Goal: Task Accomplishment & Management: Manage account settings

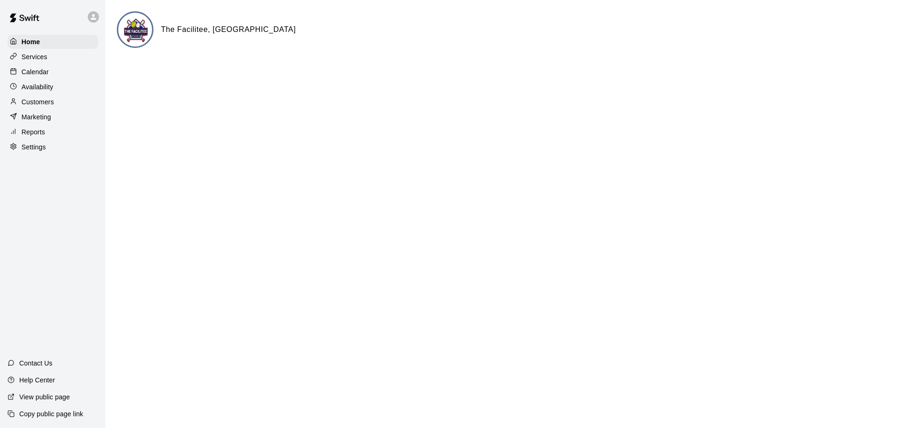
click at [39, 75] on p "Calendar" at bounding box center [35, 71] width 27 height 9
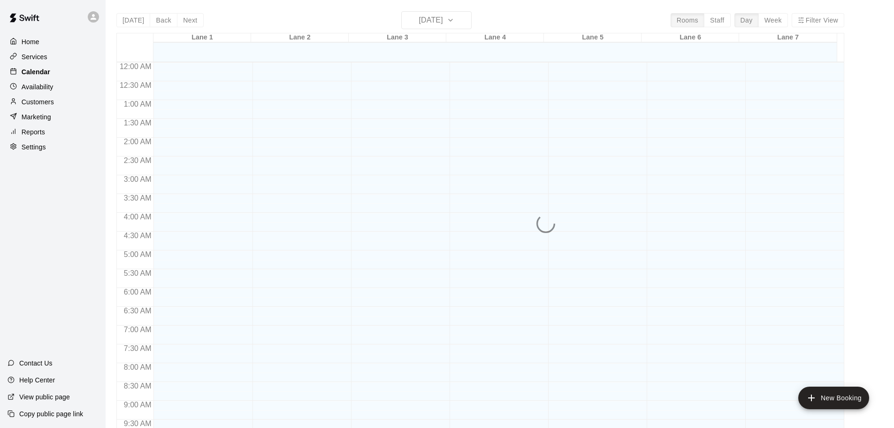
scroll to position [445, 0]
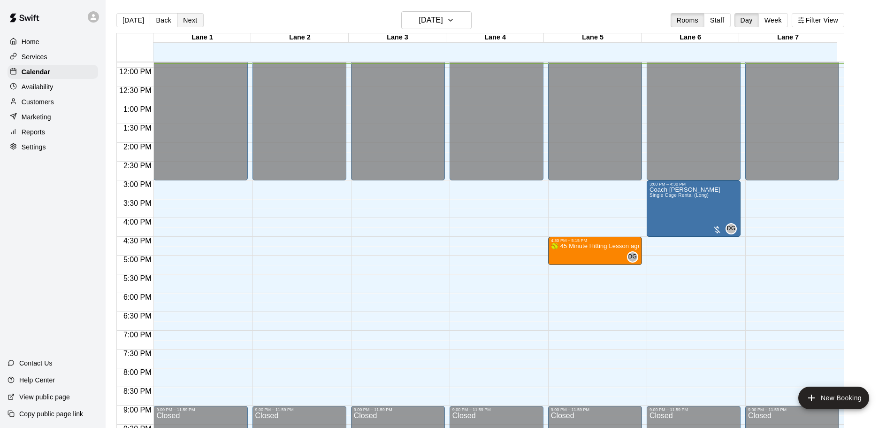
click at [188, 26] on button "Next" at bounding box center [190, 20] width 26 height 14
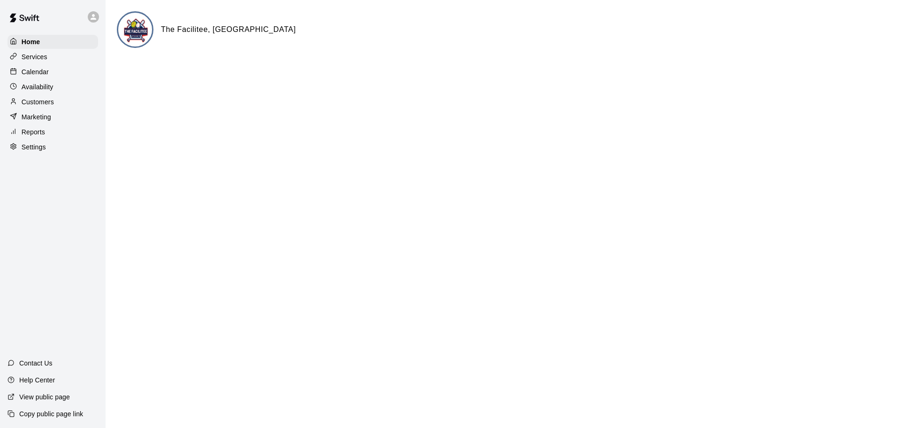
click at [34, 150] on p "Settings" at bounding box center [34, 146] width 24 height 9
select select "**"
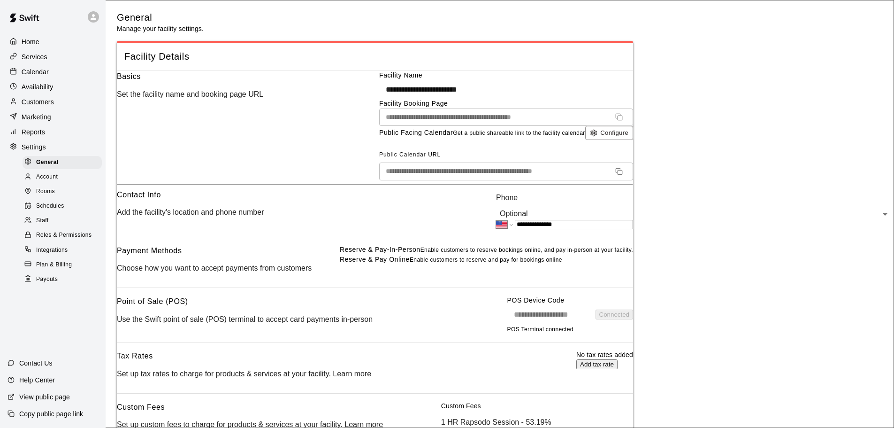
scroll to position [2165, 0]
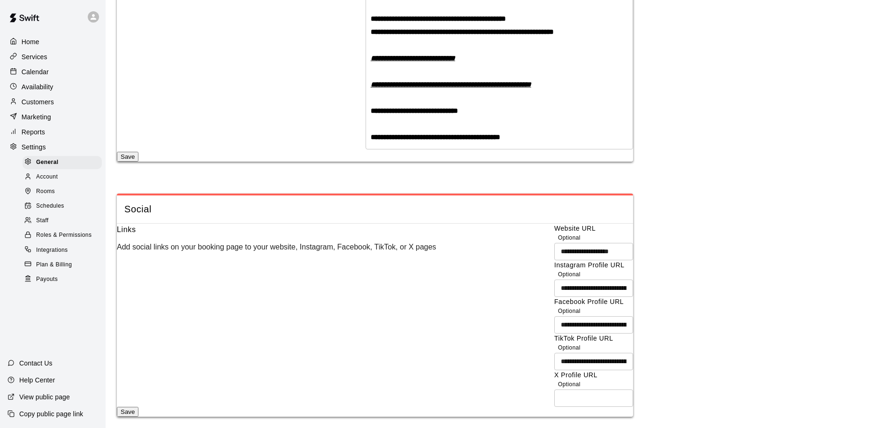
click at [46, 208] on span "Schedules" at bounding box center [50, 205] width 28 height 9
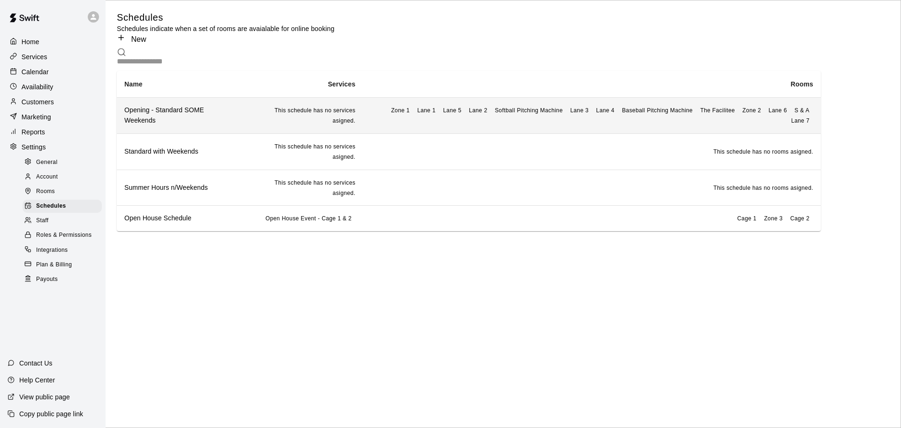
click at [222, 115] on h6 "Opening - Standard SOME Weekends" at bounding box center [179, 115] width 111 height 21
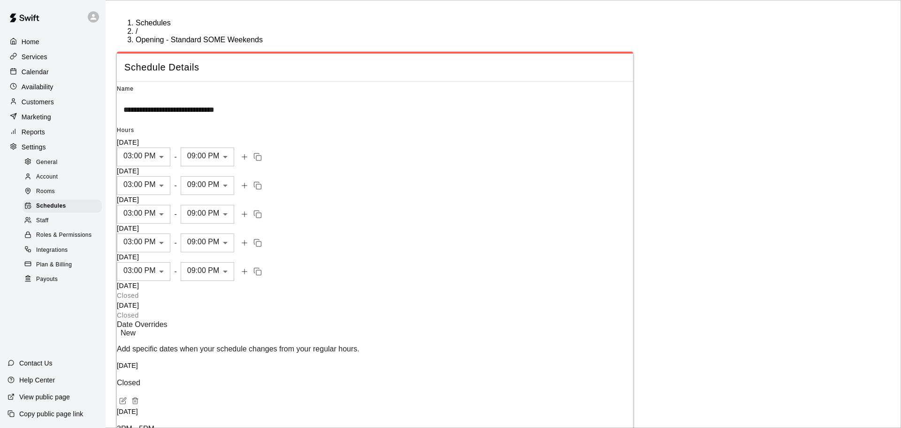
scroll to position [0, 40]
click at [289, 245] on body "**********" at bounding box center [450, 279] width 901 height 558
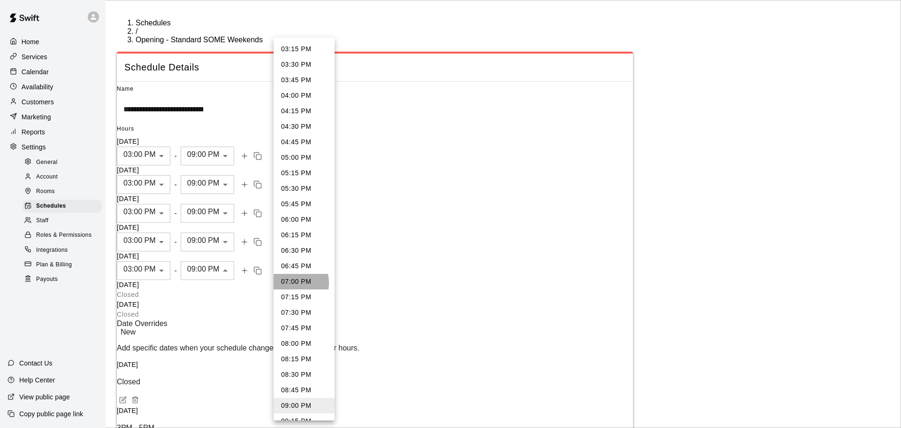
click at [290, 283] on li "07:00 PM" at bounding box center [304, 281] width 61 height 15
type input "****"
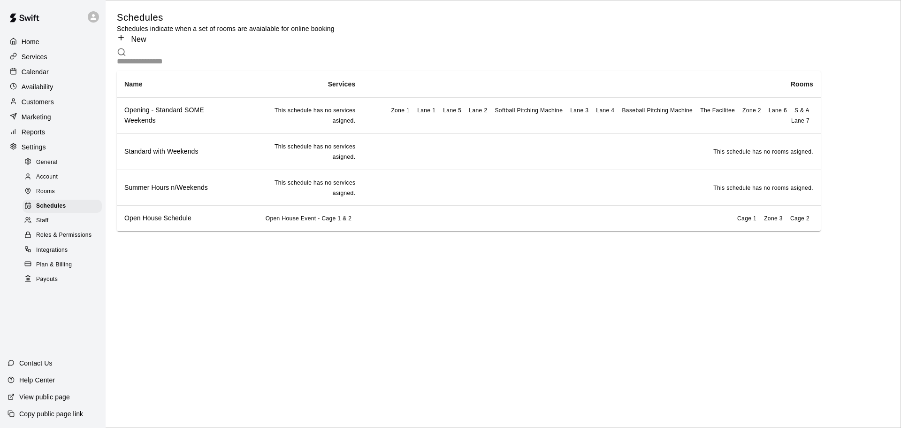
click at [36, 70] on p "Calendar" at bounding box center [35, 71] width 27 height 9
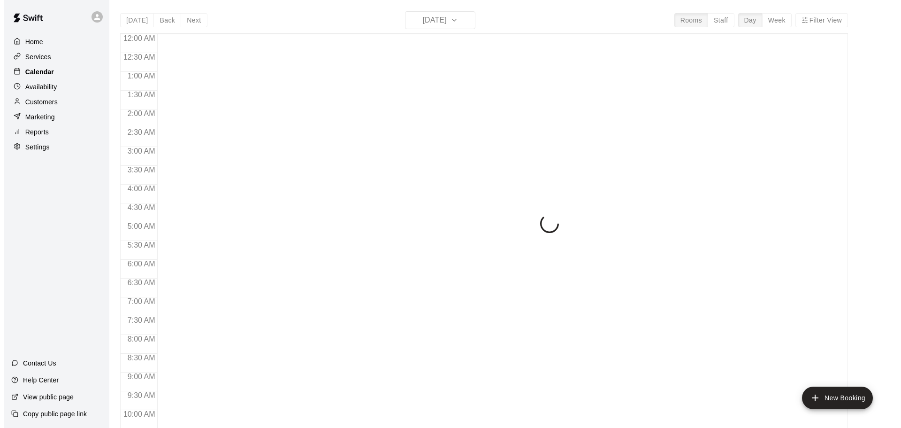
scroll to position [454, 0]
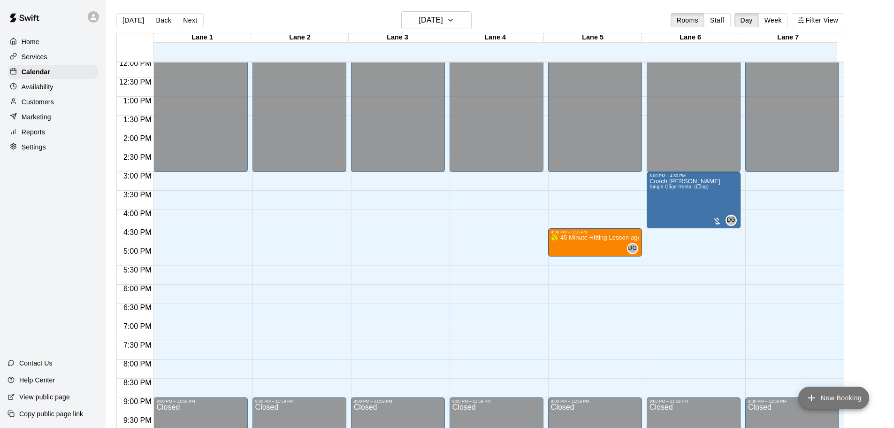
click at [822, 396] on button "New Booking" at bounding box center [833, 397] width 71 height 23
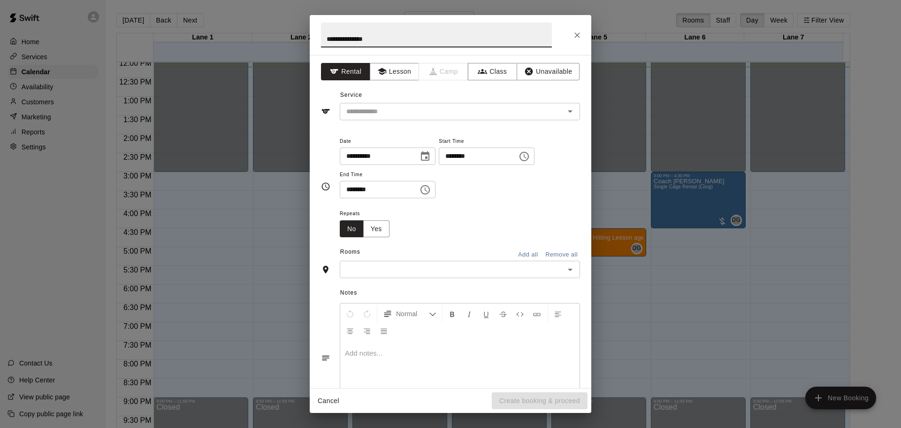
type input "**********"
click at [385, 82] on div "**********" at bounding box center [451, 221] width 282 height 333
click at [385, 77] on button "Lesson" at bounding box center [394, 71] width 49 height 17
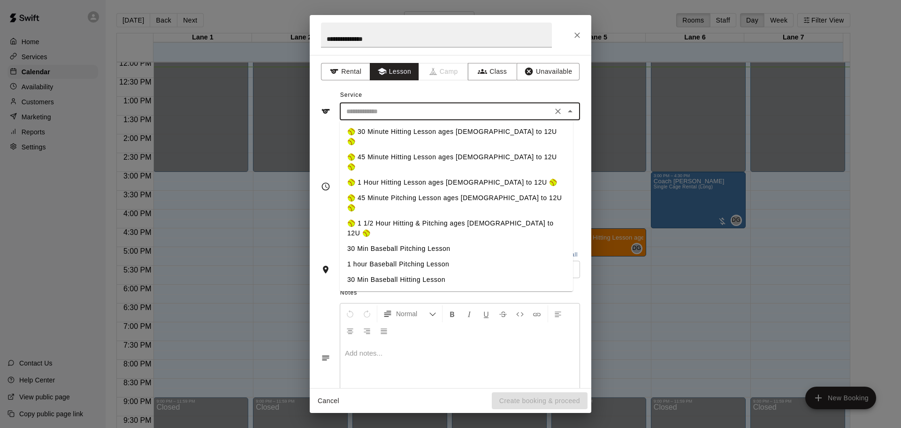
click at [385, 110] on input "text" at bounding box center [446, 112] width 207 height 12
click at [394, 190] on li "🥎 45 Minute Pitching Lesson ages [DEMOGRAPHIC_DATA] to 12U 🥎" at bounding box center [456, 202] width 233 height 25
type input "**********"
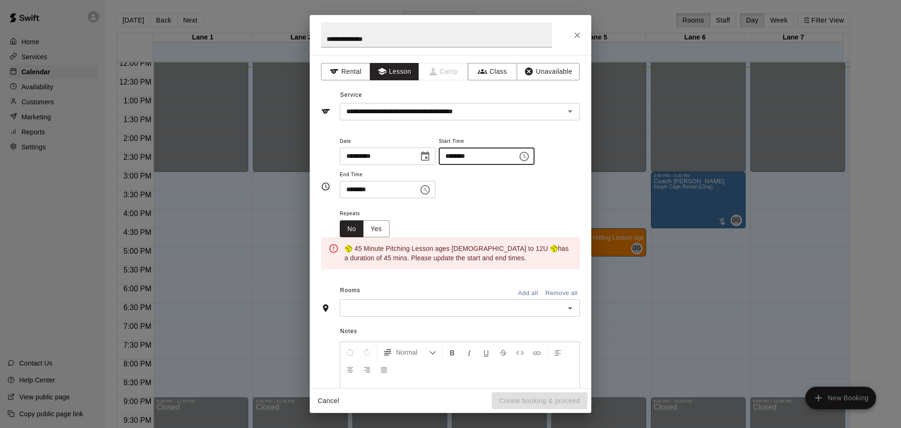
click at [464, 157] on input "********" at bounding box center [475, 155] width 72 height 17
type input "********"
click at [351, 191] on input "********" at bounding box center [376, 189] width 72 height 17
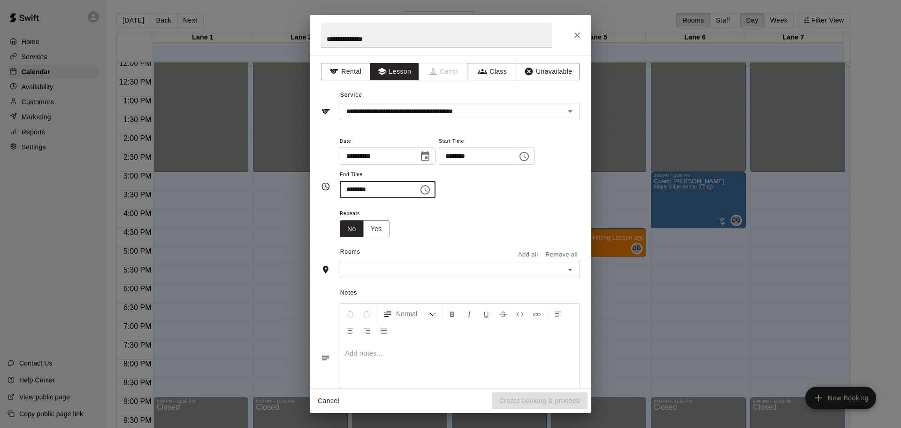
type input "********"
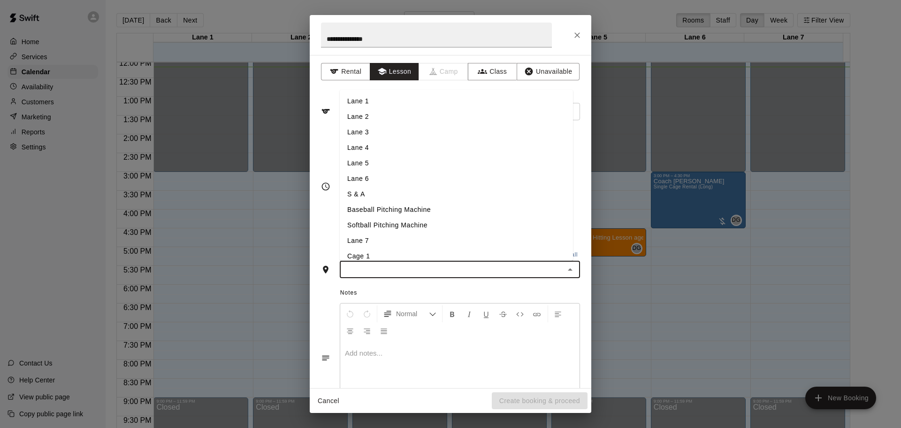
click at [406, 274] on input "text" at bounding box center [452, 269] width 219 height 12
click at [384, 164] on li "Lane 5" at bounding box center [456, 162] width 233 height 15
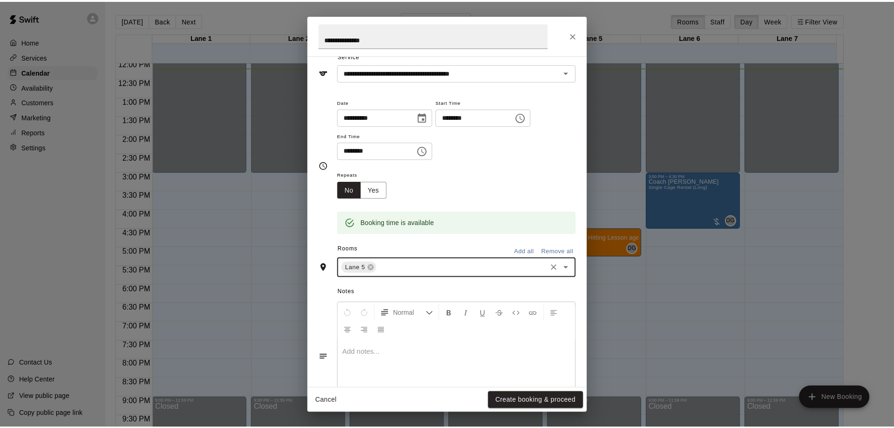
scroll to position [47, 0]
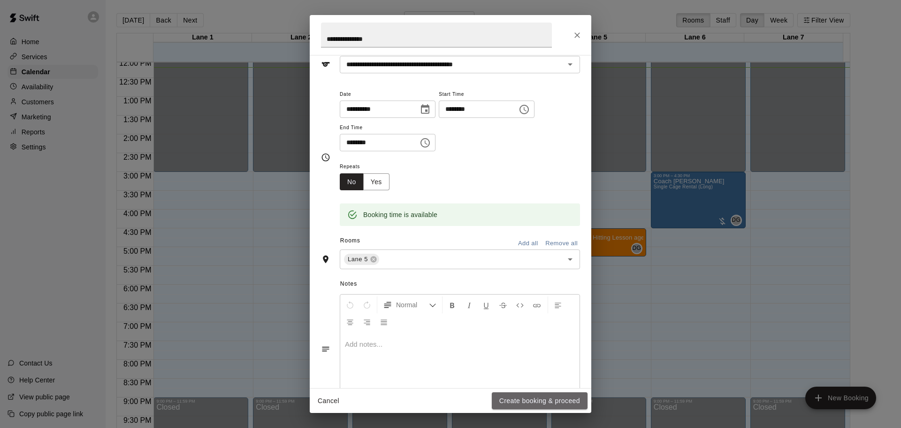
click at [506, 404] on button "Create booking & proceed" at bounding box center [540, 400] width 96 height 17
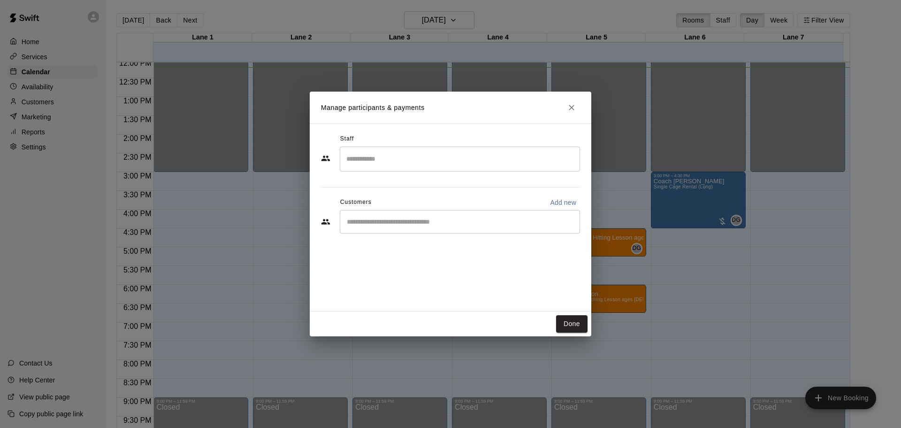
click at [368, 160] on input "Search staff" at bounding box center [460, 159] width 232 height 16
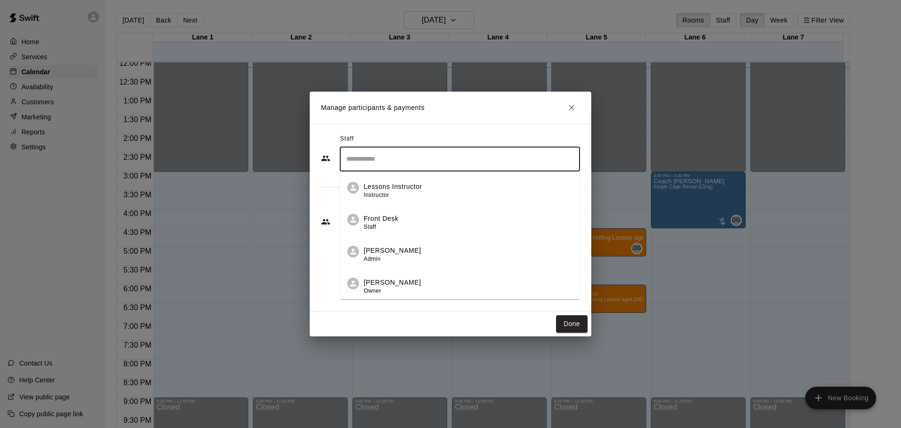
click at [380, 295] on div "Daniel Gonzalez Owner" at bounding box center [392, 286] width 57 height 18
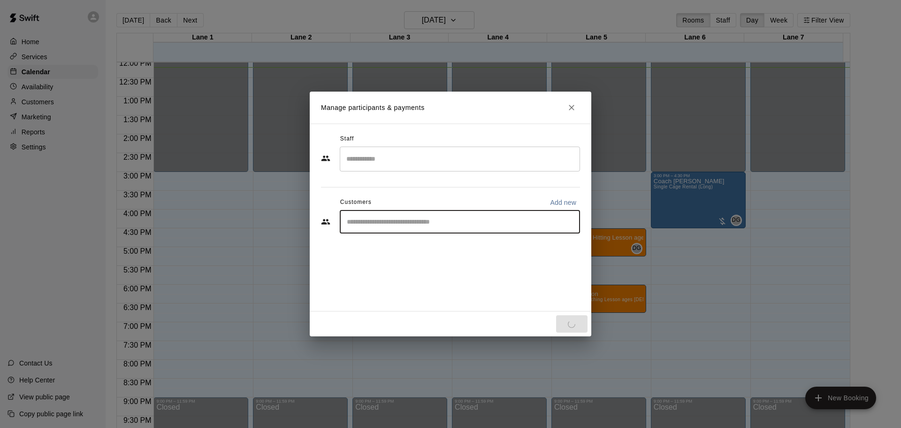
click at [375, 221] on input "Start typing to search customers..." at bounding box center [460, 221] width 232 height 9
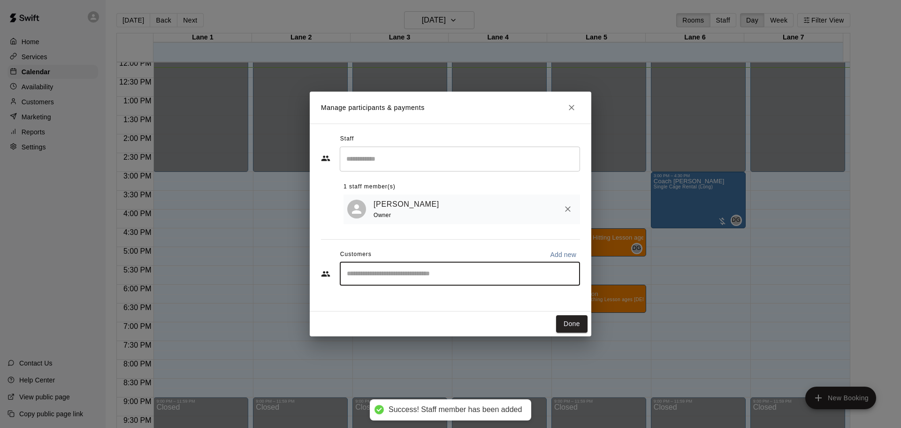
click at [358, 159] on input "Search staff" at bounding box center [460, 159] width 232 height 16
click at [325, 189] on div "​ 1 staff member(s) Daniel Gonzalez Owner" at bounding box center [450, 184] width 259 height 77
click at [368, 275] on input "Start typing to search customers..." at bounding box center [460, 273] width 232 height 9
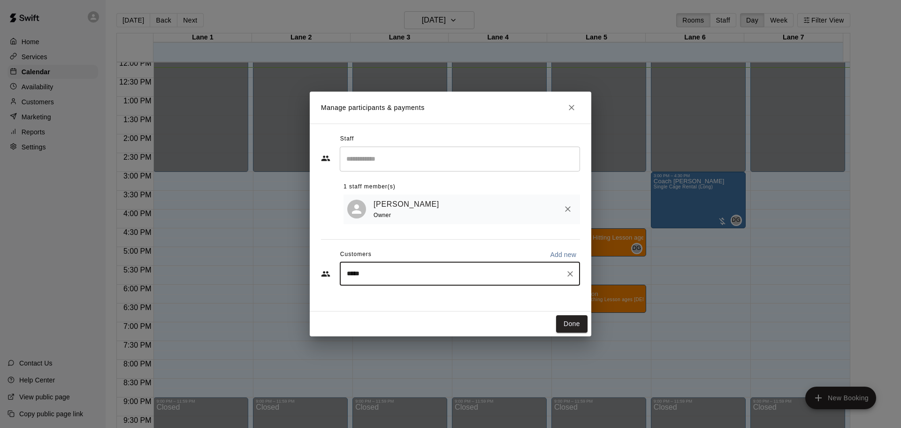
type input "******"
click at [391, 299] on p "Katherine Sizemore" at bounding box center [394, 297] width 57 height 10
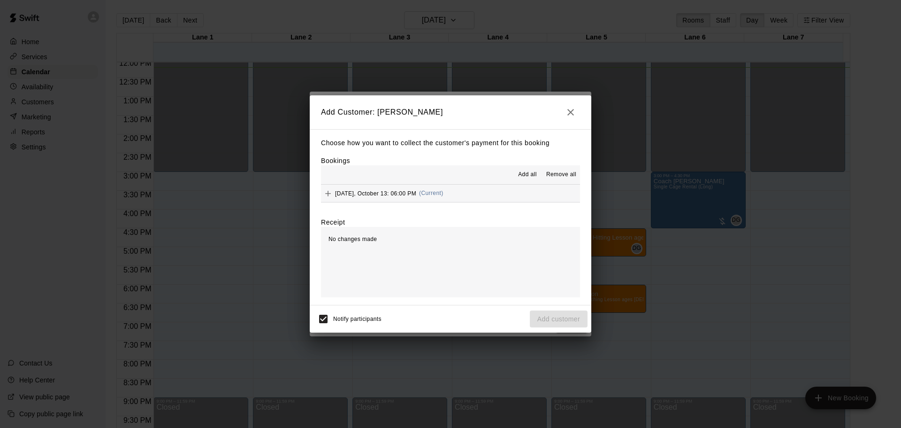
click at [573, 115] on icon "button" at bounding box center [570, 112] width 11 height 11
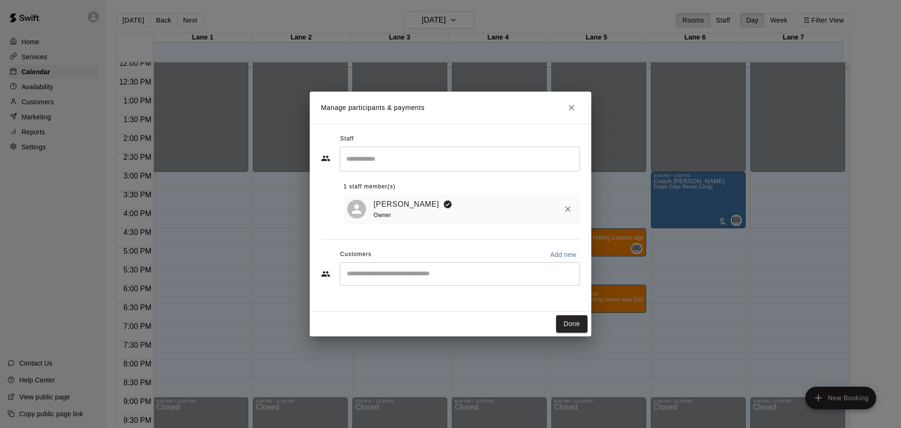
click at [427, 272] on input "Start typing to search customers..." at bounding box center [460, 273] width 232 height 9
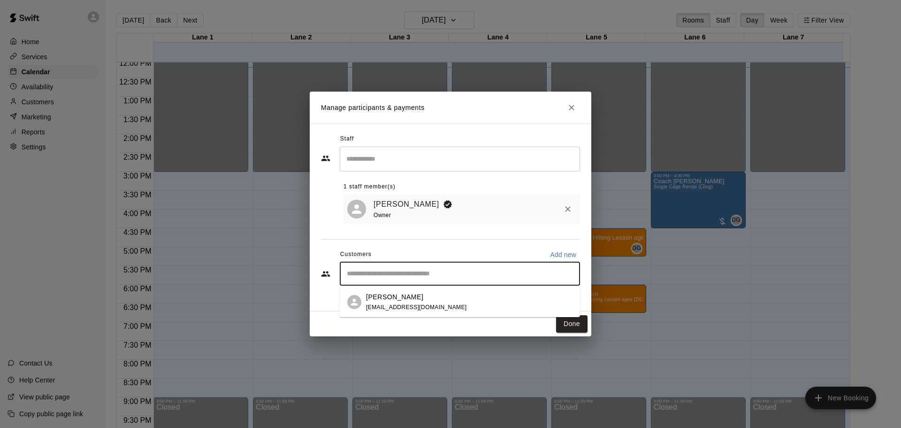
click at [433, 294] on div "Katherine Sizemore tksizemore7@gmail.com" at bounding box center [469, 302] width 207 height 20
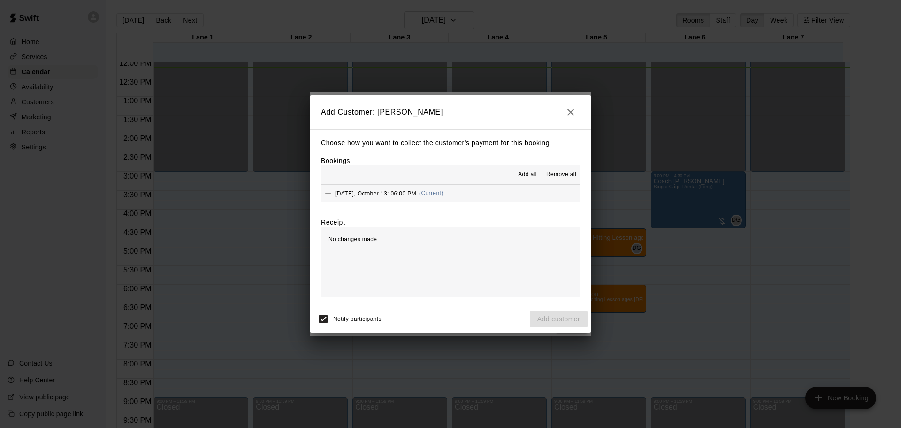
click at [566, 112] on icon "button" at bounding box center [570, 112] width 11 height 11
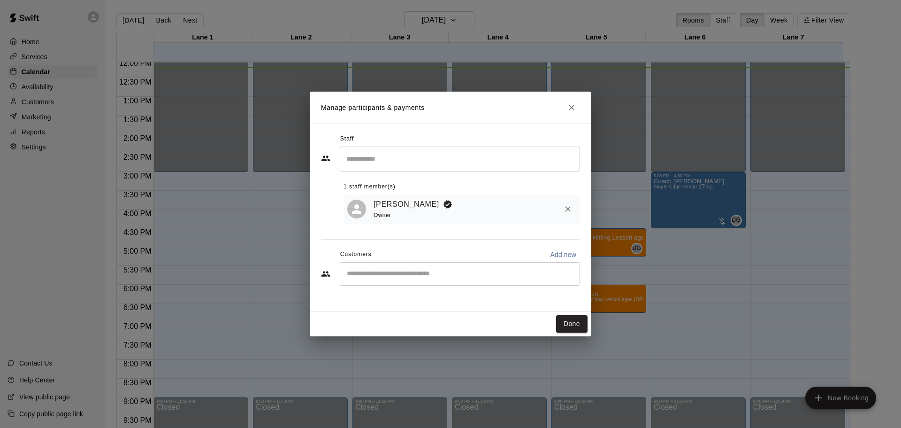
click at [459, 277] on input "Start typing to search customers..." at bounding box center [460, 273] width 232 height 9
type input "****"
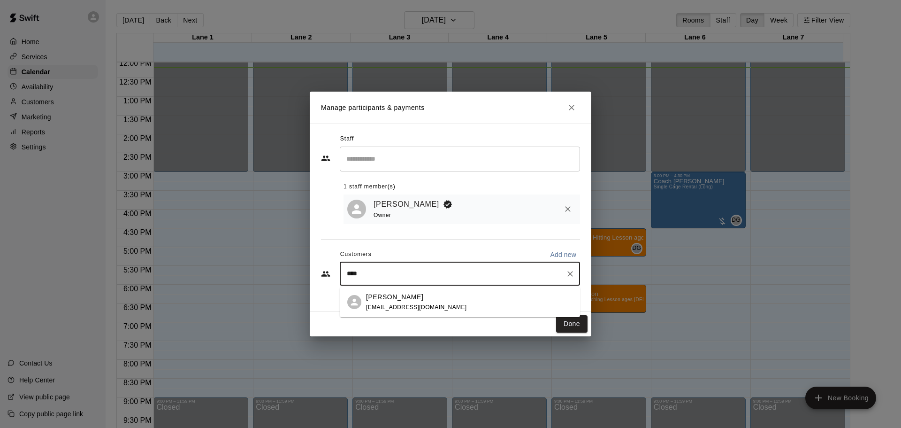
click at [387, 301] on p "Kelsey Bowers" at bounding box center [394, 297] width 57 height 10
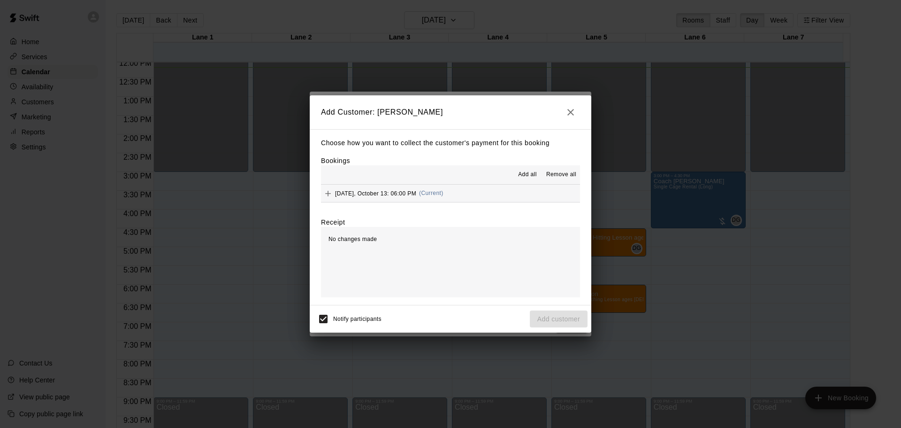
click at [500, 198] on button "Monday, October 13: 06:00 PM (Current)" at bounding box center [450, 192] width 259 height 17
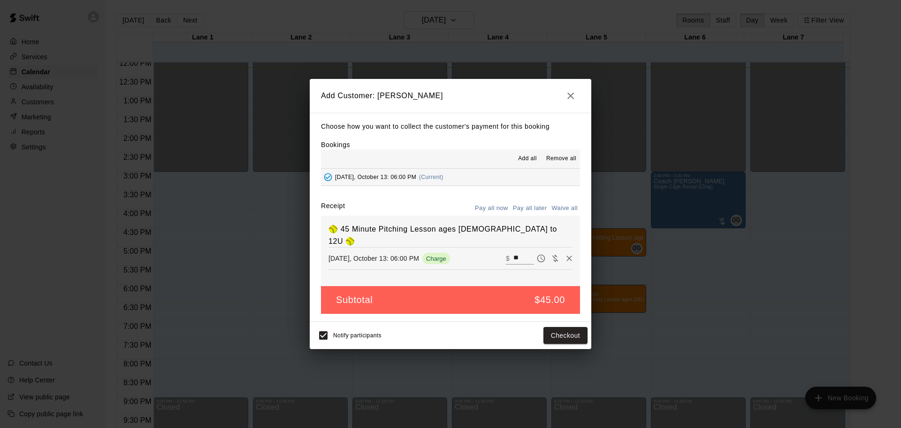
click at [536, 209] on button "Pay all later" at bounding box center [530, 208] width 39 height 15
click at [545, 336] on button "Add customer" at bounding box center [559, 335] width 58 height 17
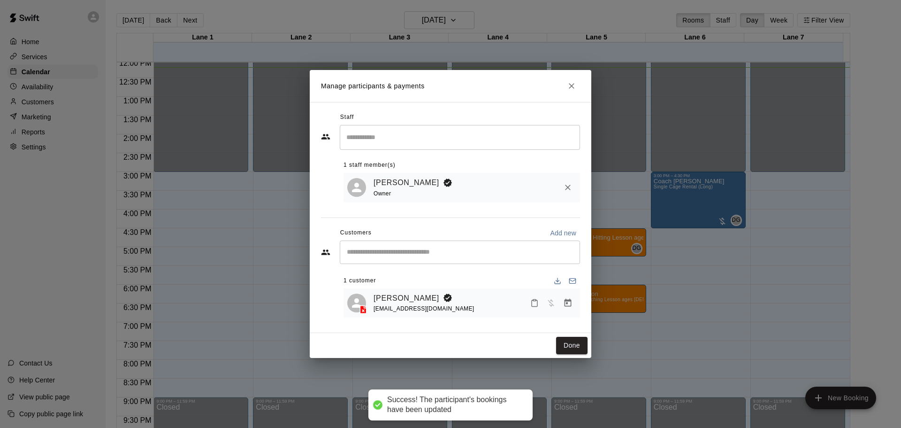
click at [503, 259] on div "​" at bounding box center [460, 251] width 240 height 23
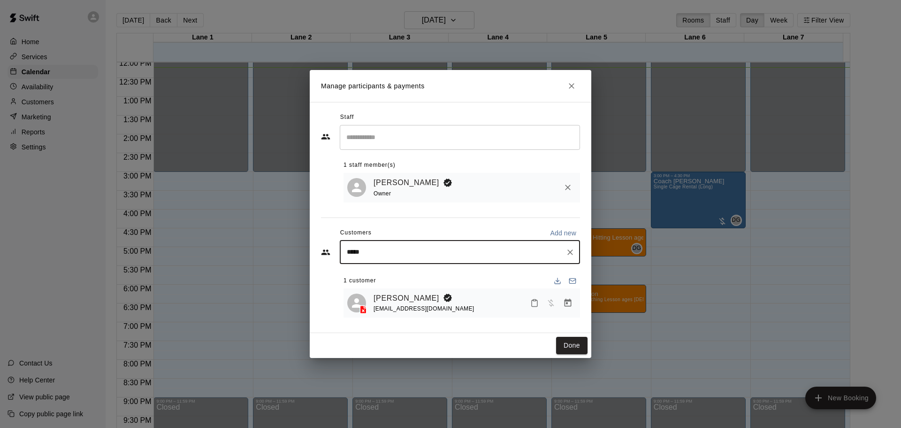
type input "******"
click at [448, 275] on div "Katherine Sizemore tksizemore7@gmail.com" at bounding box center [469, 279] width 207 height 20
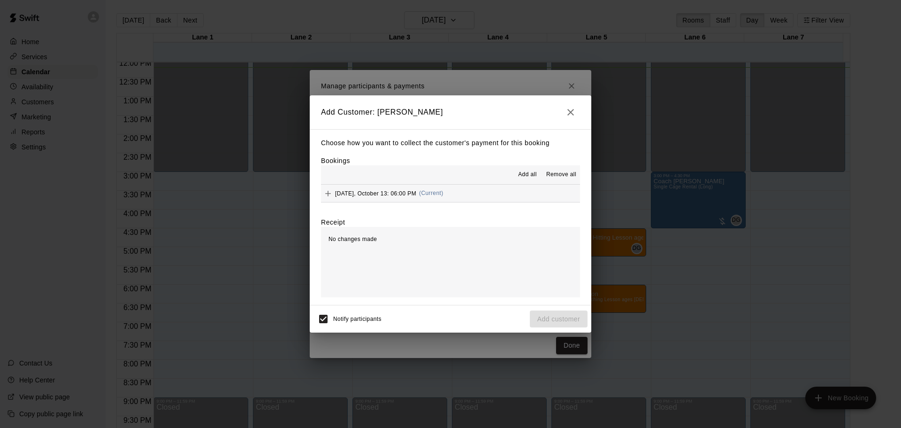
click at [500, 194] on button "Monday, October 13: 06:00 PM (Current)" at bounding box center [450, 192] width 259 height 17
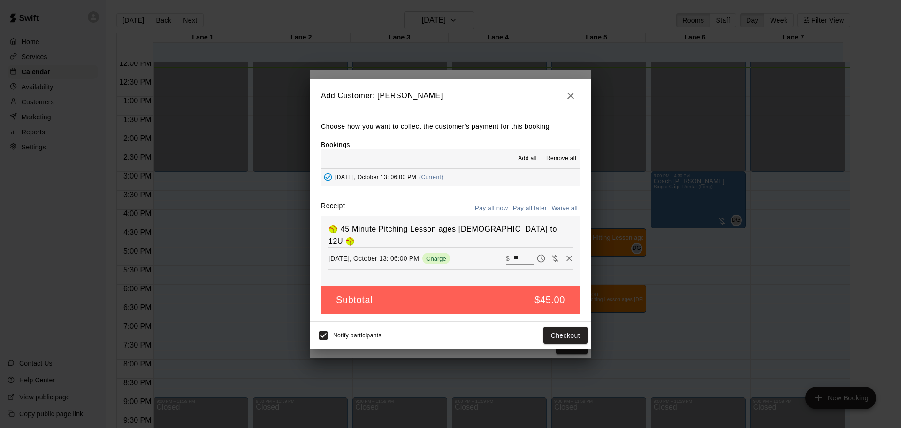
drag, startPoint x: 514, startPoint y: 246, endPoint x: 496, endPoint y: 245, distance: 17.9
click at [498, 251] on div "Monday, October 13: 06:00 PM Charge ​ $ **" at bounding box center [451, 258] width 244 height 14
click at [519, 208] on button "Pay all later" at bounding box center [530, 208] width 39 height 15
click at [542, 337] on button "Add customer" at bounding box center [559, 335] width 58 height 17
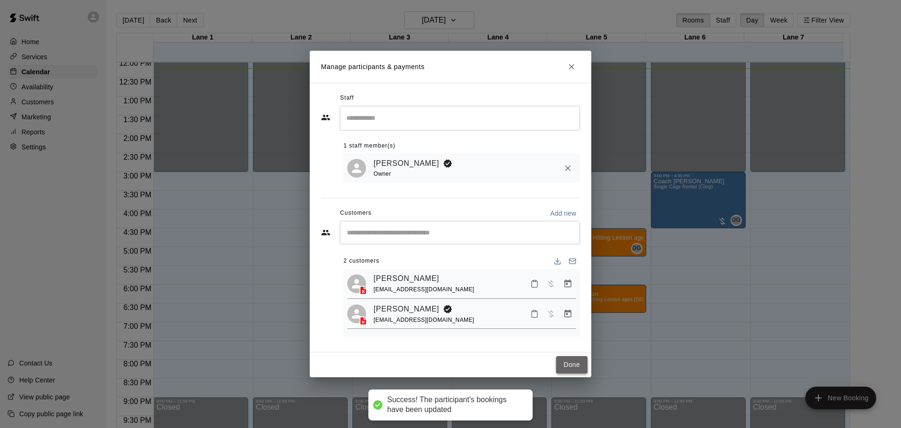
click at [565, 369] on button "Done" at bounding box center [571, 364] width 31 height 17
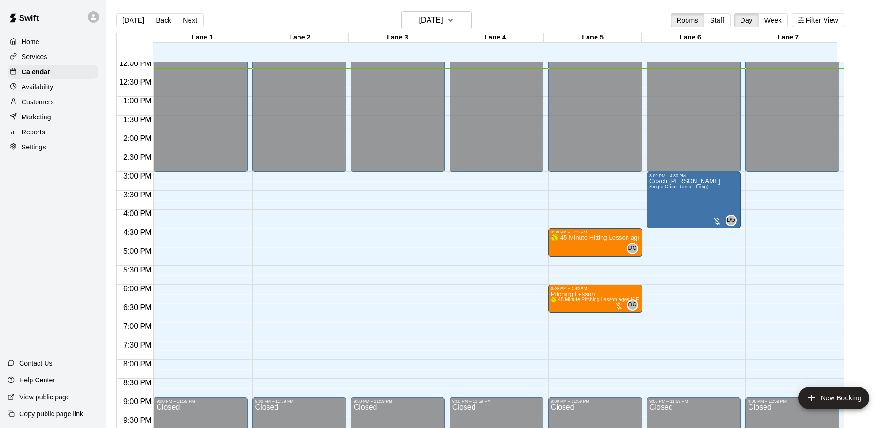
click at [573, 238] on p "🥎 45 Minute Hitting Lesson ages [DEMOGRAPHIC_DATA] to 12U 🥎" at bounding box center [595, 238] width 88 height 0
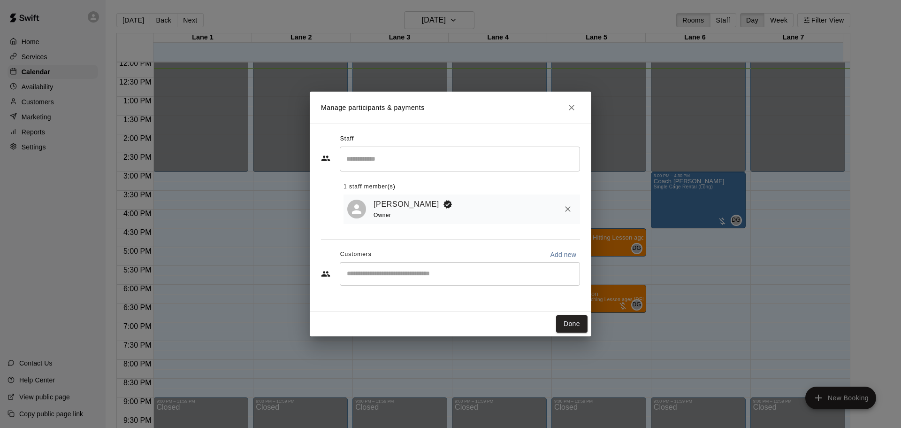
click at [436, 272] on input "Start typing to search customers..." at bounding box center [460, 273] width 232 height 9
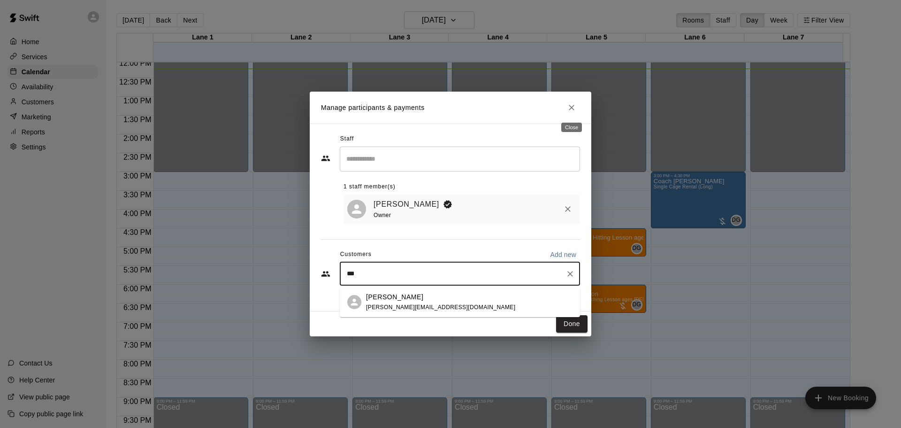
type input "***"
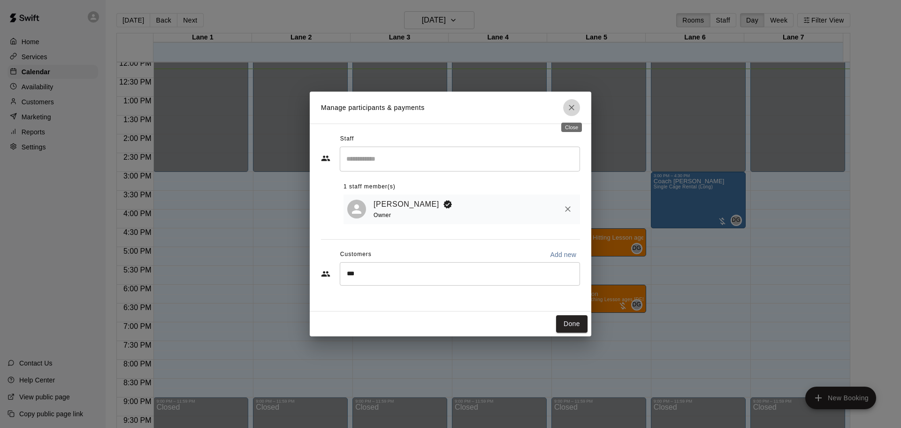
click at [569, 111] on icon "Close" at bounding box center [571, 107] width 9 height 9
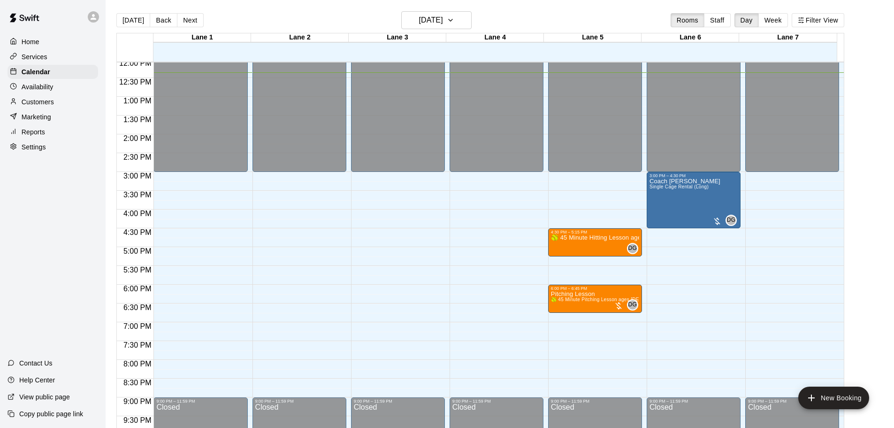
click at [46, 97] on div "Customers" at bounding box center [53, 102] width 91 height 14
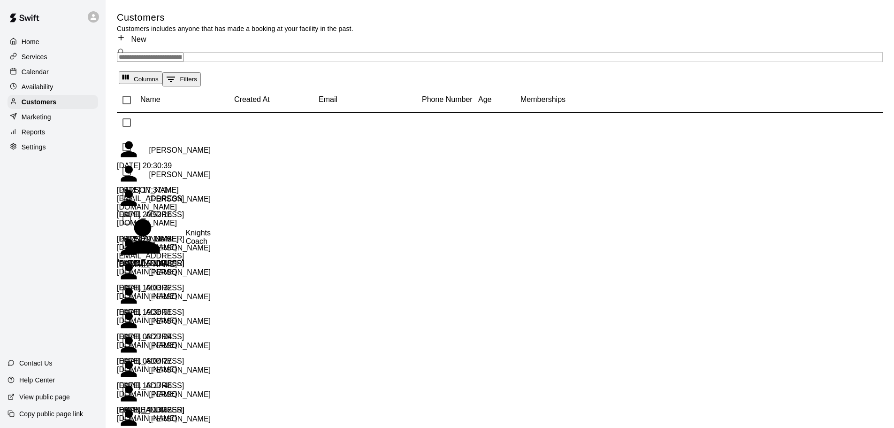
click at [42, 89] on p "Availability" at bounding box center [38, 86] width 32 height 9
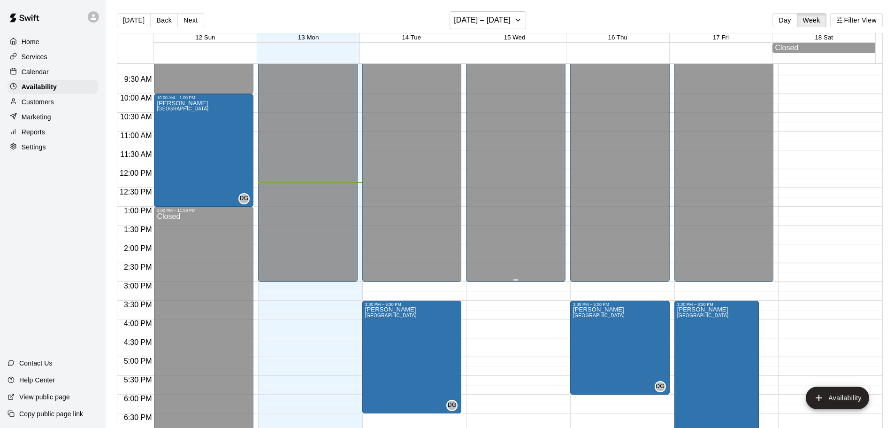
scroll to position [464, 0]
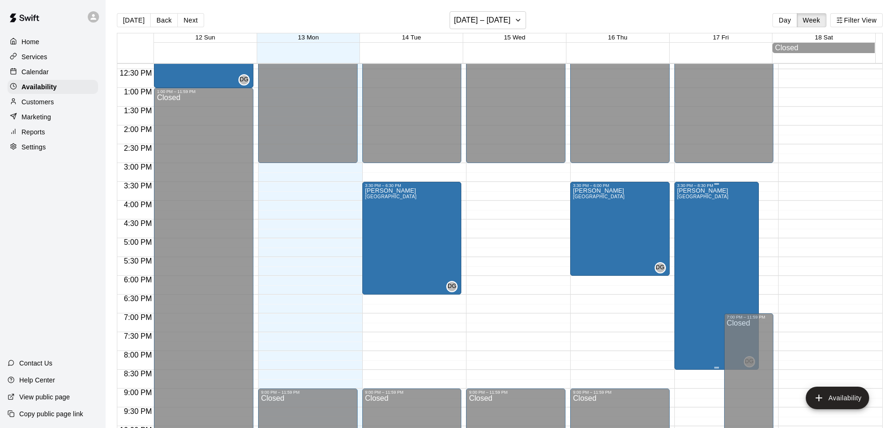
click at [701, 270] on div "Daniel Gonzalez Lane 1, Lane 2, Lane 3, Lane 4, Lane 5, Lane 6, Lane 7" at bounding box center [703, 402] width 52 height 428
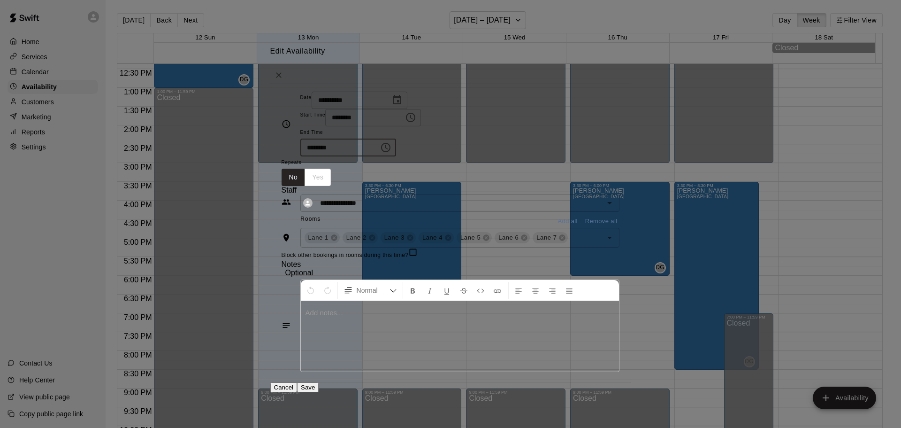
click at [373, 139] on input "********" at bounding box center [336, 147] width 72 height 17
type input "********"
click at [319, 382] on button "Save" at bounding box center [308, 387] width 22 height 10
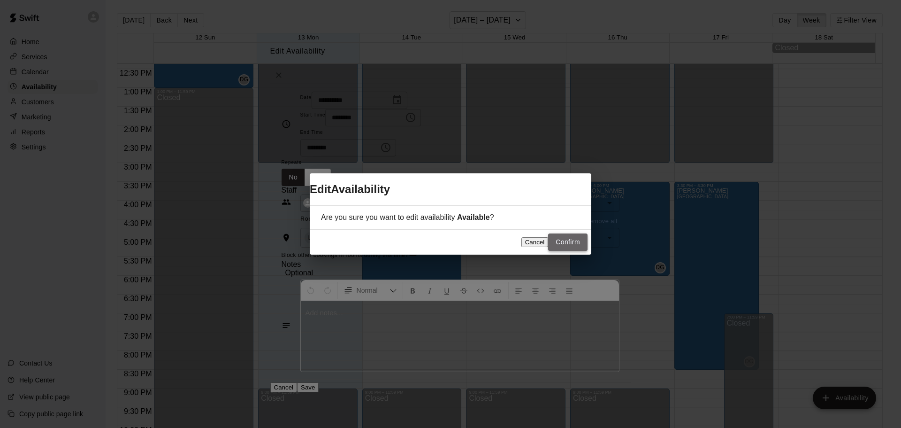
click at [559, 245] on button "Confirm" at bounding box center [567, 241] width 39 height 17
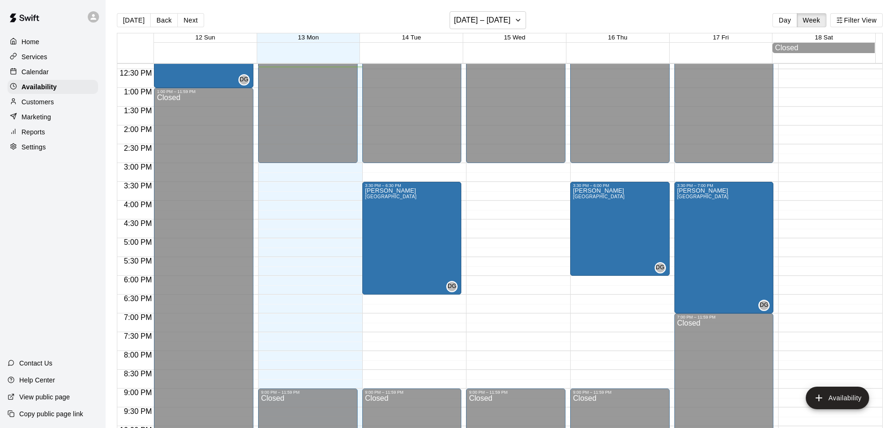
click at [31, 151] on p "Settings" at bounding box center [34, 146] width 24 height 9
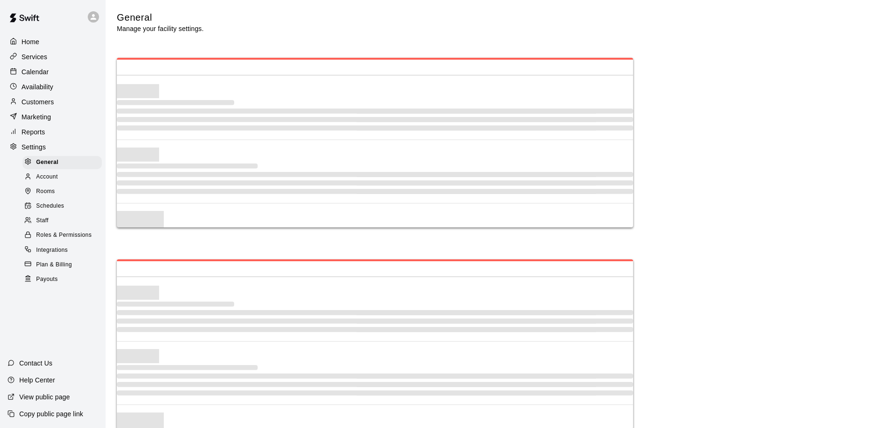
select select "**"
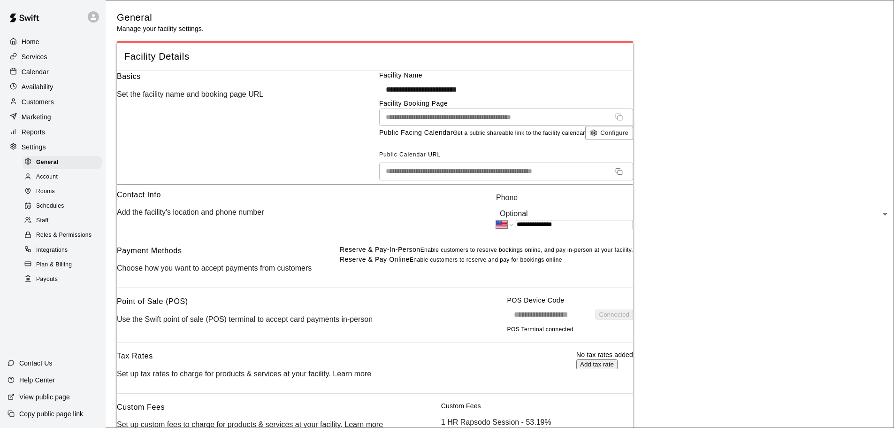
scroll to position [2165, 0]
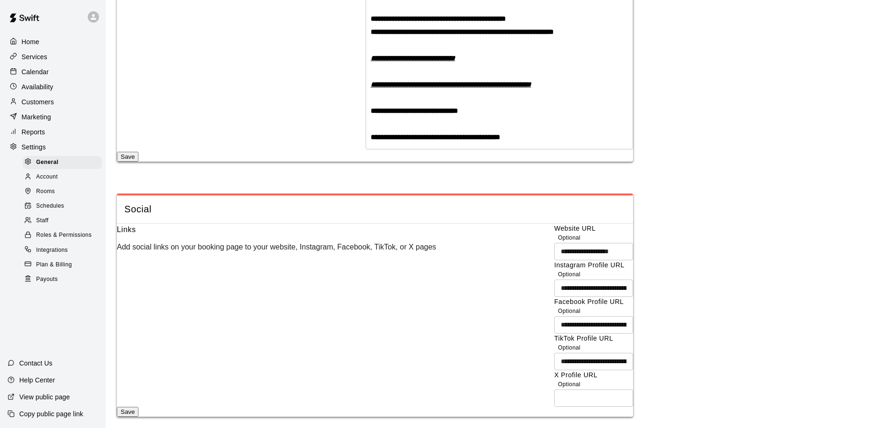
click at [43, 211] on span "Schedules" at bounding box center [50, 205] width 28 height 9
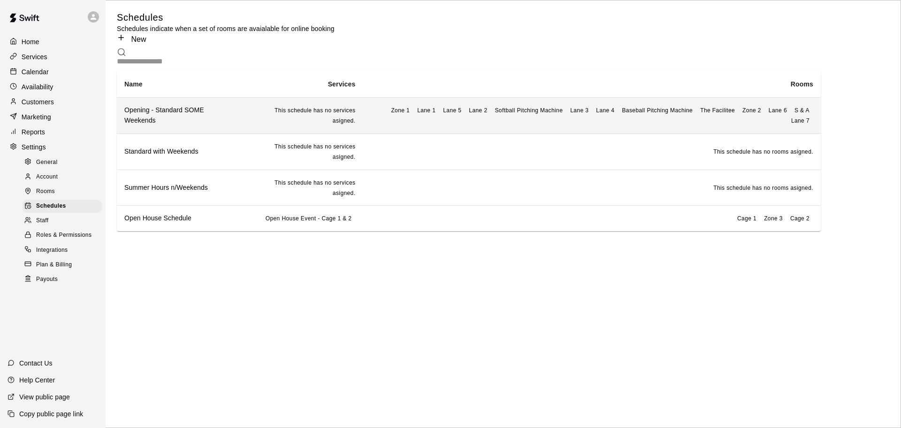
click at [213, 133] on th "Opening - Standard SOME Weekends" at bounding box center [180, 115] width 126 height 36
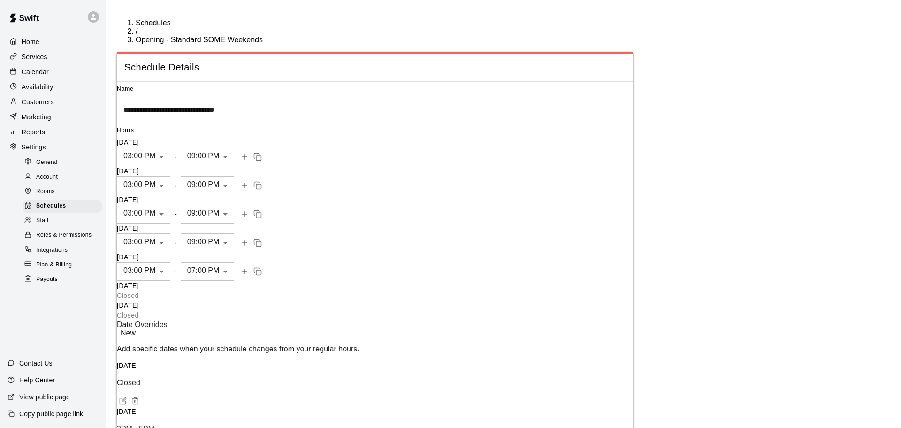
scroll to position [0, 40]
click at [284, 245] on body "**********" at bounding box center [450, 279] width 901 height 558
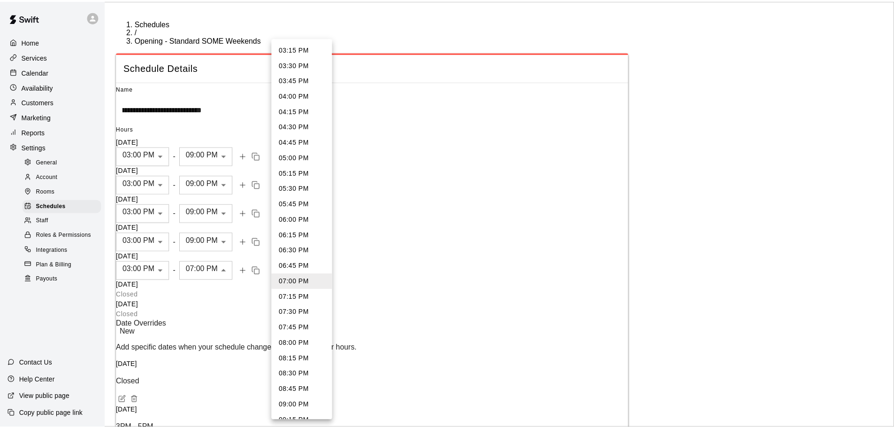
scroll to position [0, 0]
click at [300, 343] on li "08:00 PM" at bounding box center [304, 343] width 61 height 15
type input "****"
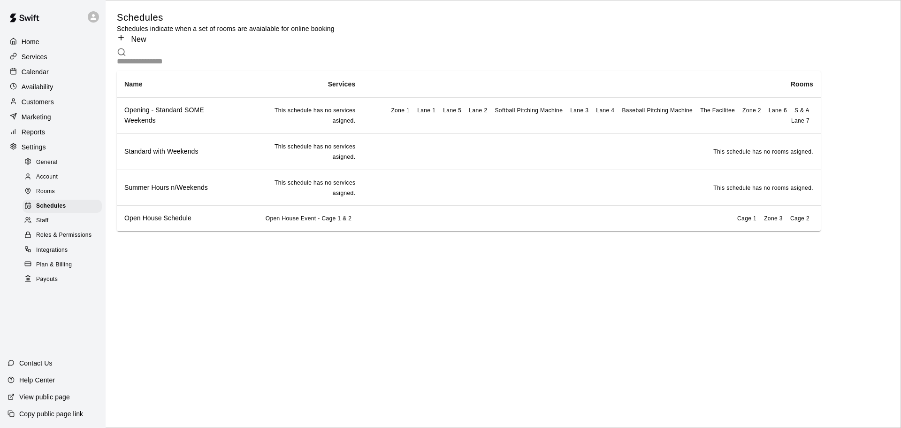
click at [31, 76] on p "Calendar" at bounding box center [35, 71] width 27 height 9
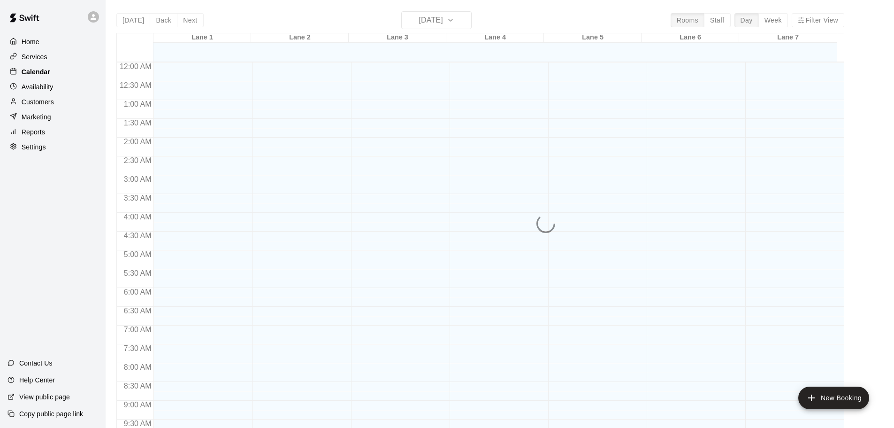
scroll to position [468, 0]
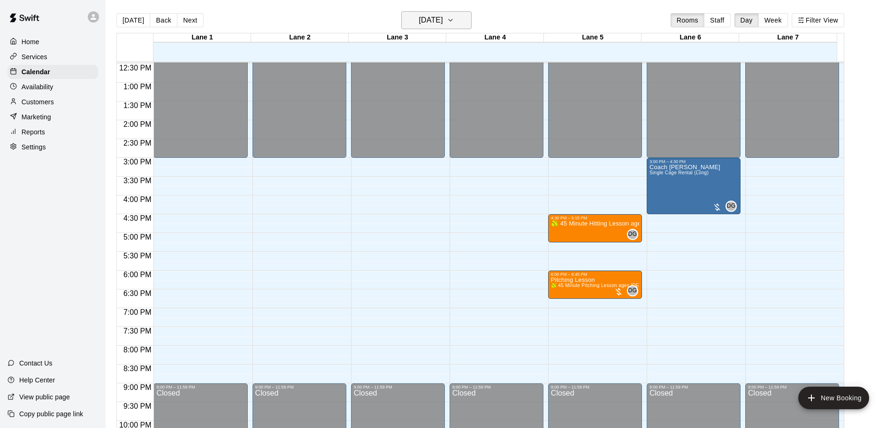
click at [454, 23] on icon "button" at bounding box center [451, 20] width 8 height 11
click at [28, 90] on div at bounding box center [450, 214] width 901 height 428
click at [37, 90] on p "Availability" at bounding box center [38, 86] width 32 height 9
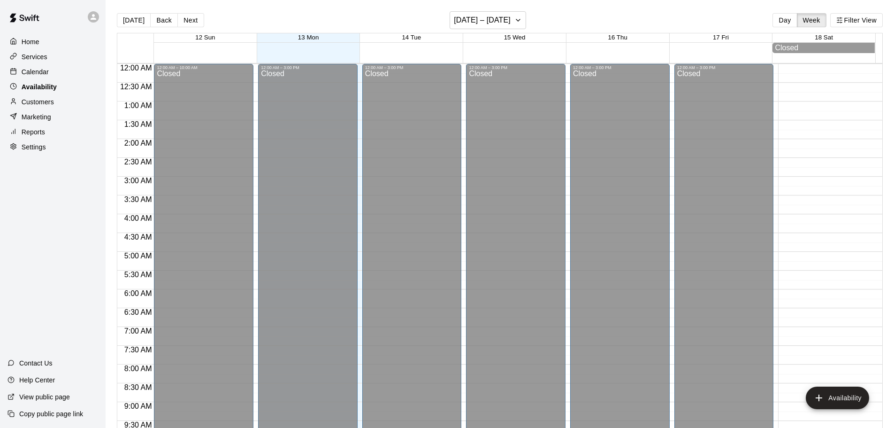
scroll to position [468, 0]
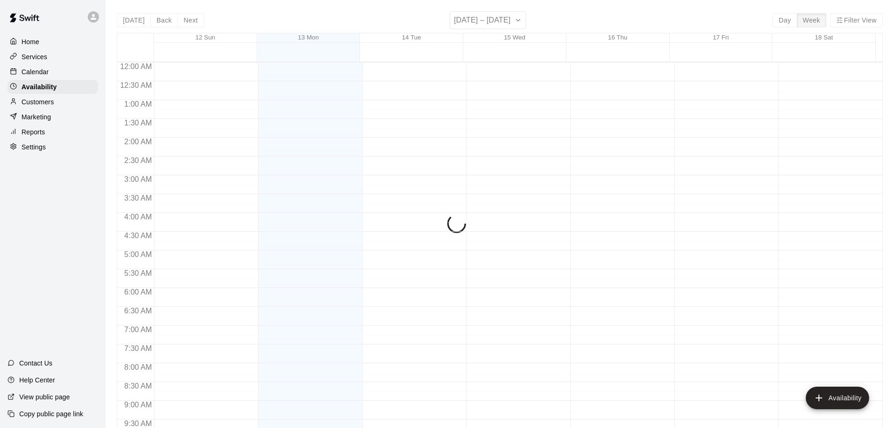
scroll to position [468, 0]
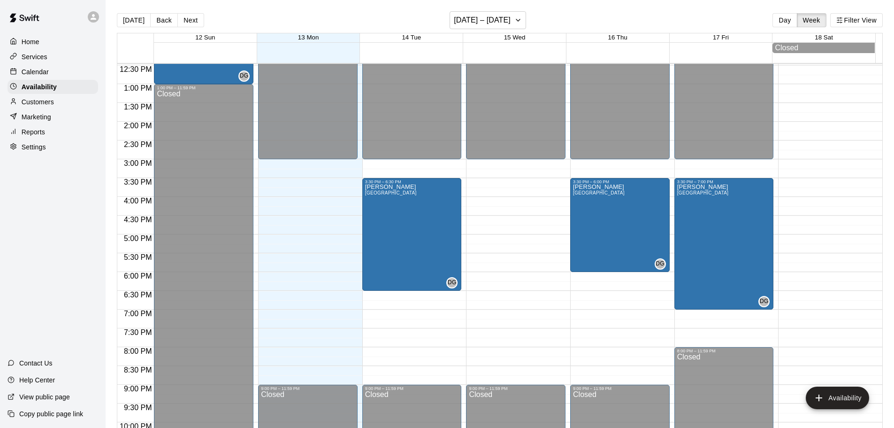
click at [38, 74] on p "Calendar" at bounding box center [35, 71] width 27 height 9
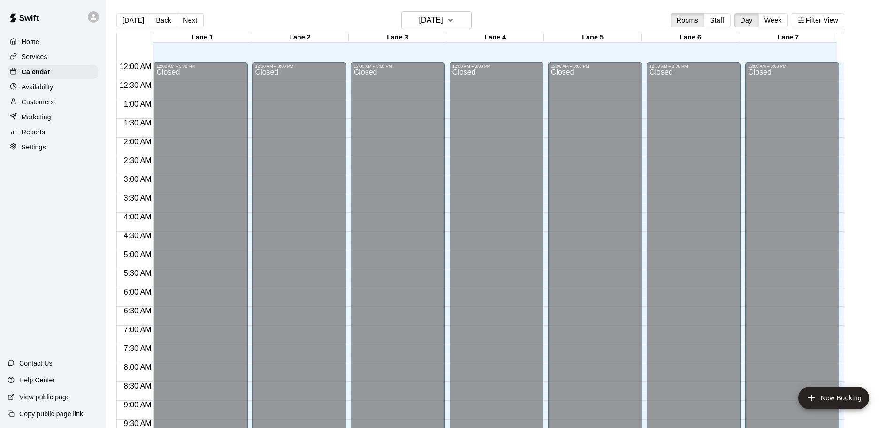
scroll to position [468, 0]
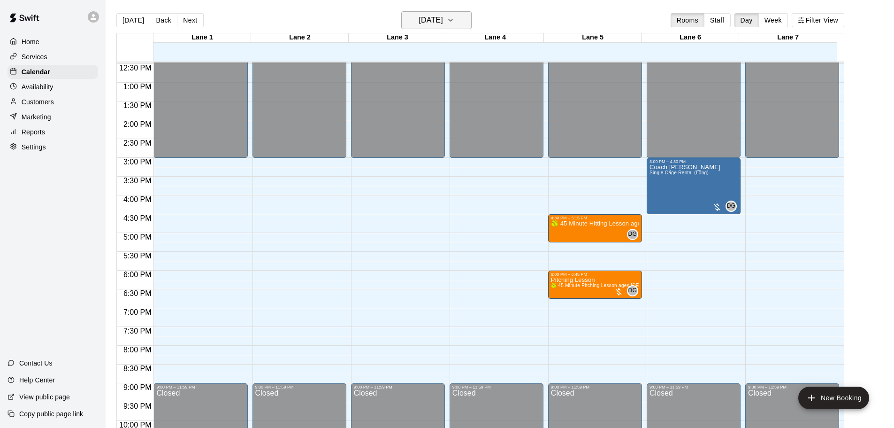
click at [443, 19] on h6 "[DATE]" at bounding box center [431, 20] width 24 height 13
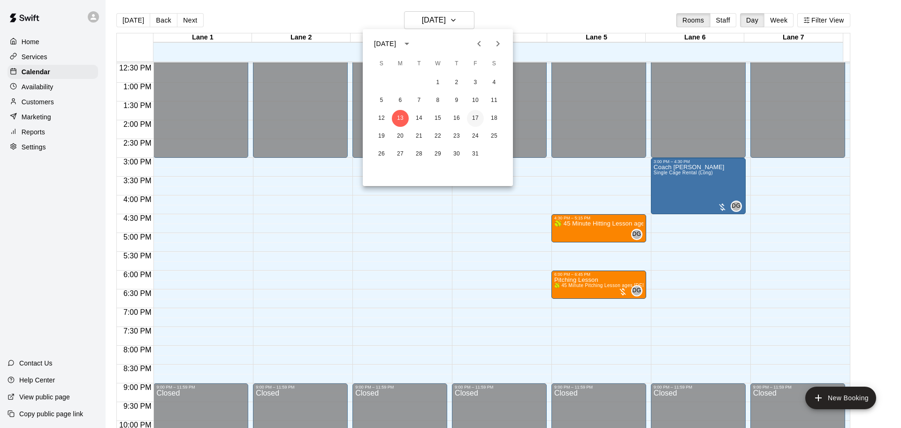
click at [476, 115] on button "17" at bounding box center [475, 118] width 17 height 17
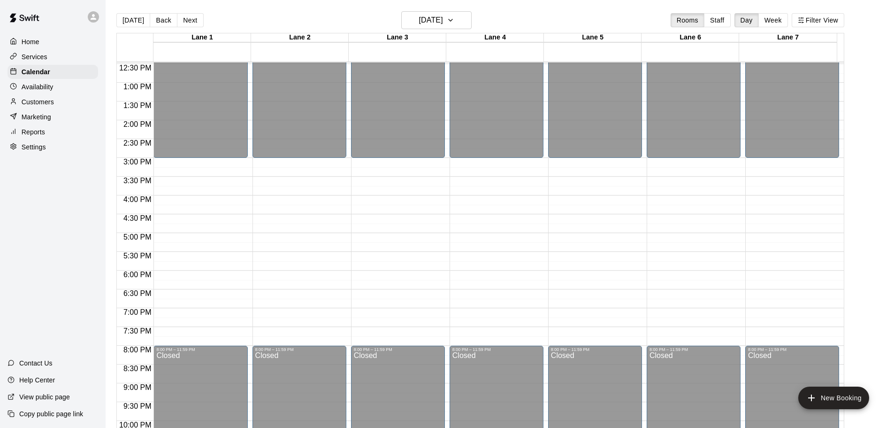
click at [41, 150] on p "Settings" at bounding box center [34, 146] width 24 height 9
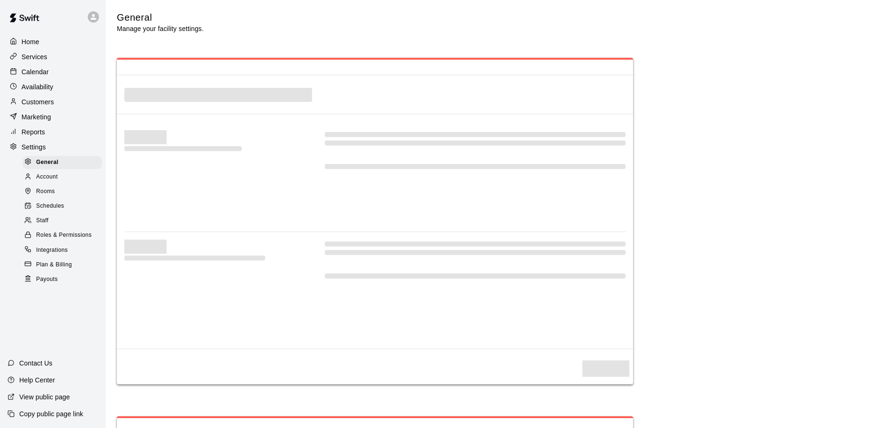
select select "**"
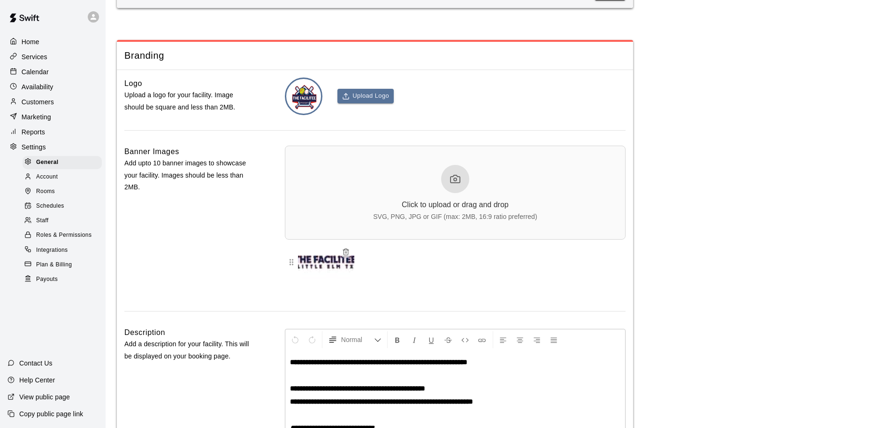
scroll to position [2269, 0]
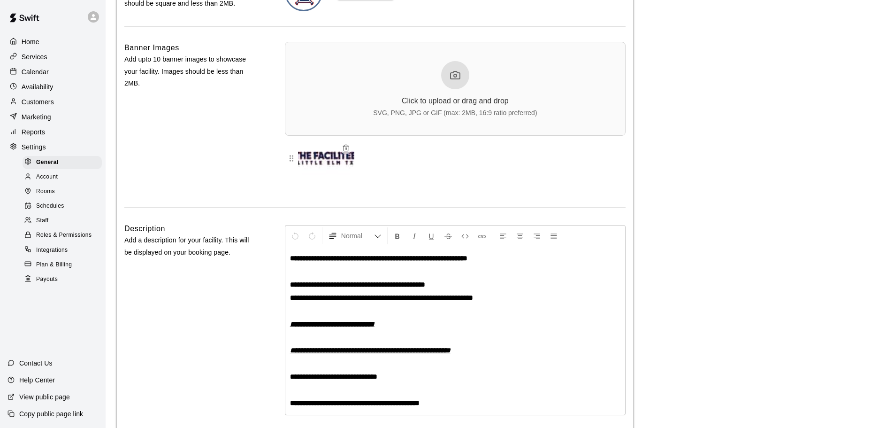
click at [43, 211] on span "Schedules" at bounding box center [50, 205] width 28 height 9
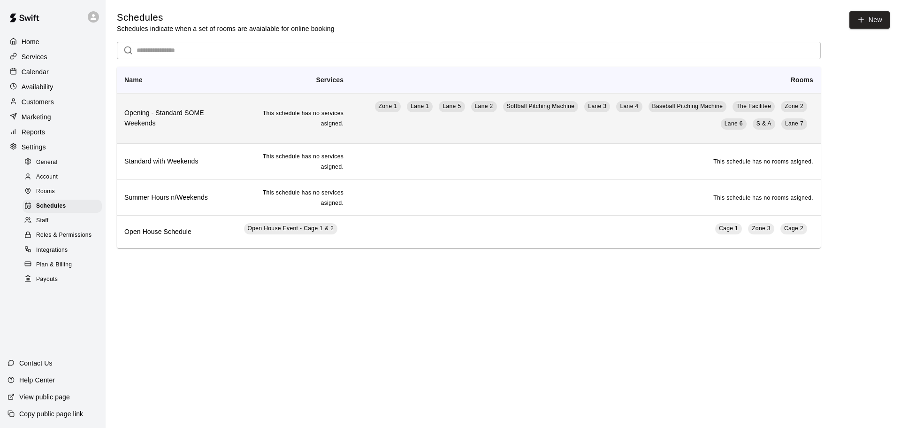
click at [197, 129] on h6 "Opening - Standard SOME Weekends" at bounding box center [174, 118] width 100 height 21
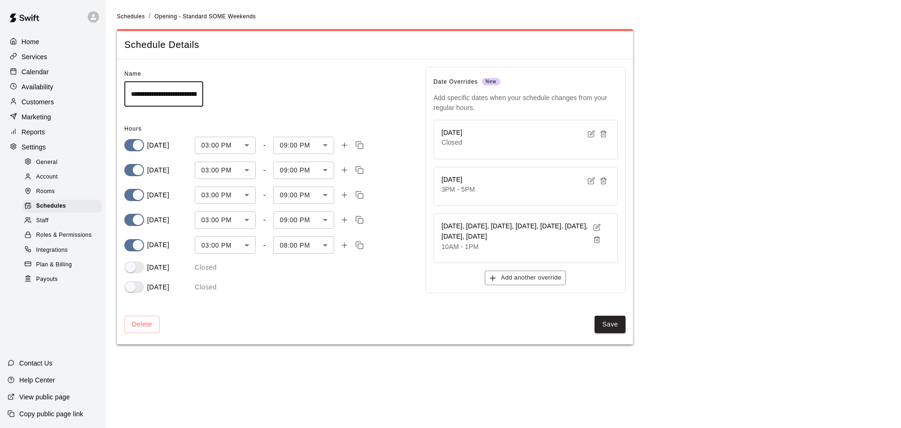
scroll to position [0, 40]
click at [35, 73] on p "Calendar" at bounding box center [35, 71] width 27 height 9
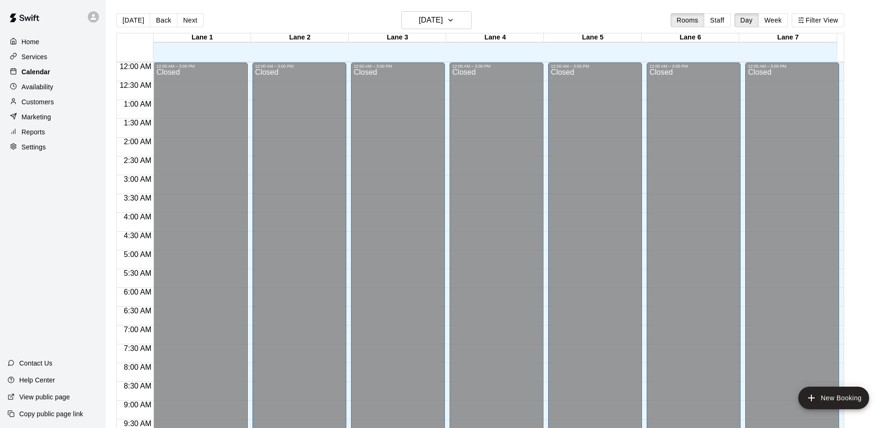
scroll to position [468, 0]
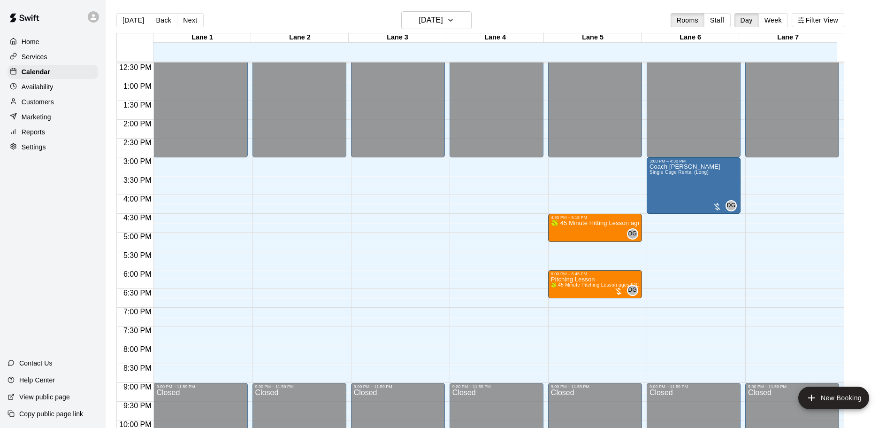
click at [184, 21] on button "Next" at bounding box center [190, 20] width 26 height 14
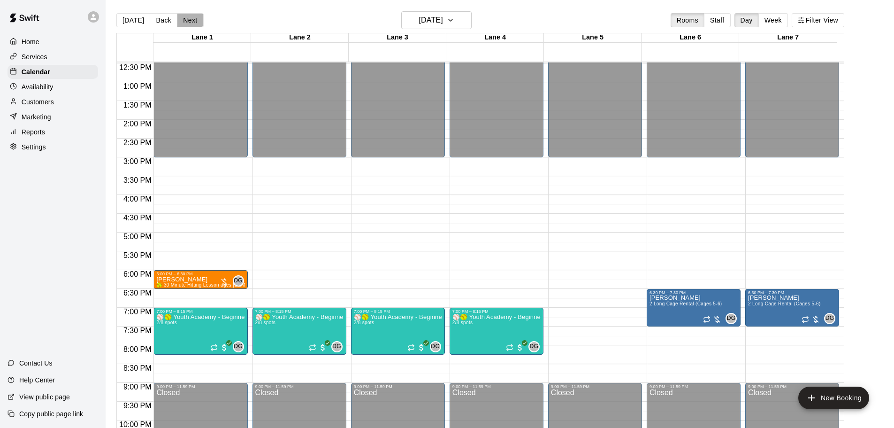
click at [184, 21] on button "Next" at bounding box center [190, 20] width 26 height 14
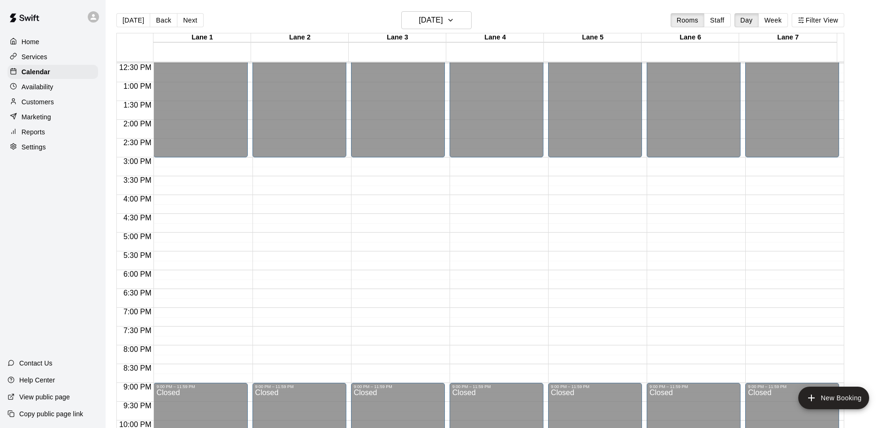
click at [184, 21] on button "Next" at bounding box center [190, 20] width 26 height 14
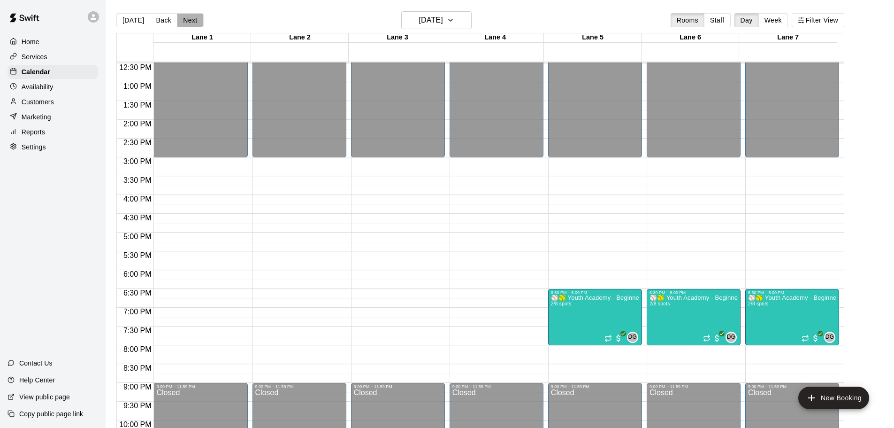
click at [184, 21] on button "Next" at bounding box center [190, 20] width 26 height 14
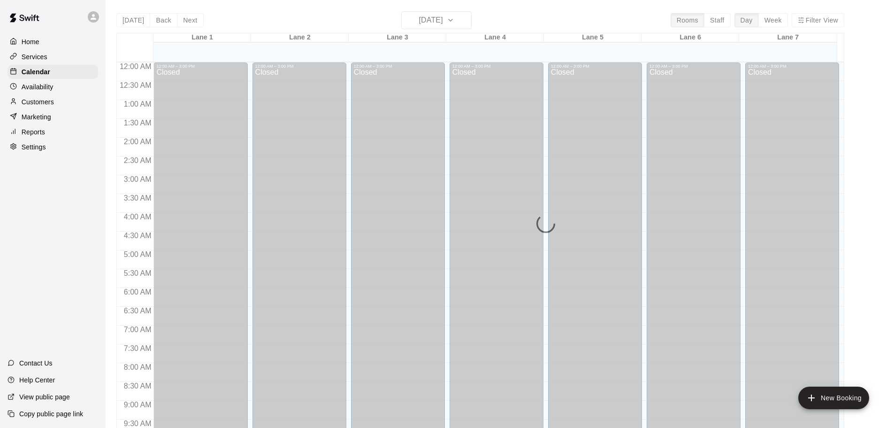
scroll to position [468, 0]
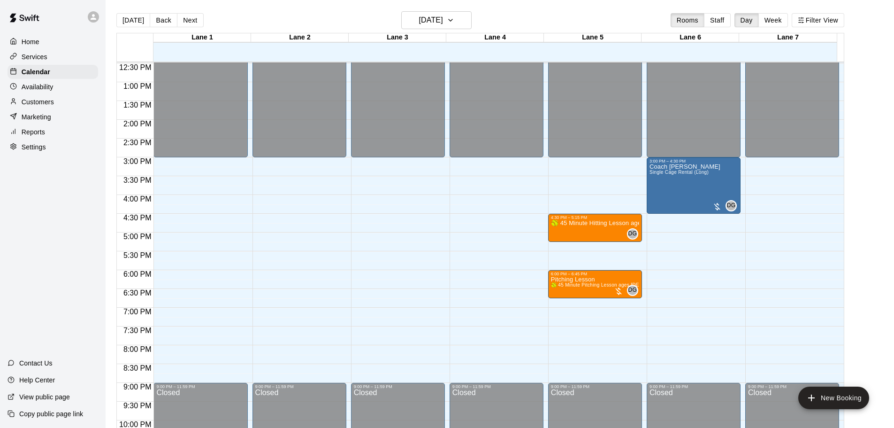
click at [454, 4] on main "Today Back Next Monday Oct 13 Rooms Staff Day Week Filter View Lane 1 13 Mon La…" at bounding box center [500, 221] width 789 height 443
click at [462, 23] on button "[DATE]" at bounding box center [436, 20] width 70 height 18
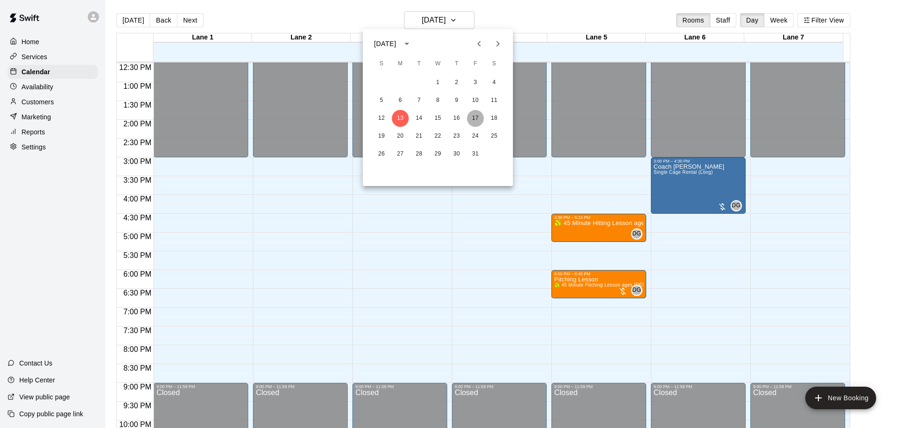
click at [473, 119] on button "17" at bounding box center [475, 118] width 17 height 17
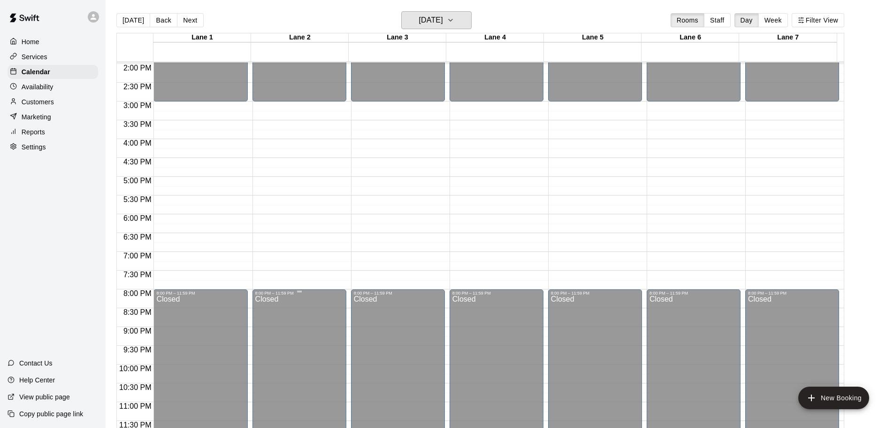
scroll to position [526, 0]
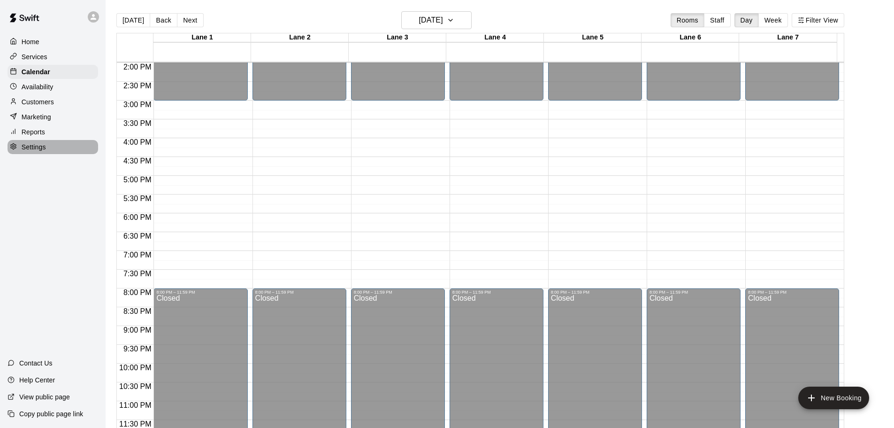
click at [34, 152] on p "Settings" at bounding box center [34, 146] width 24 height 9
select select "**"
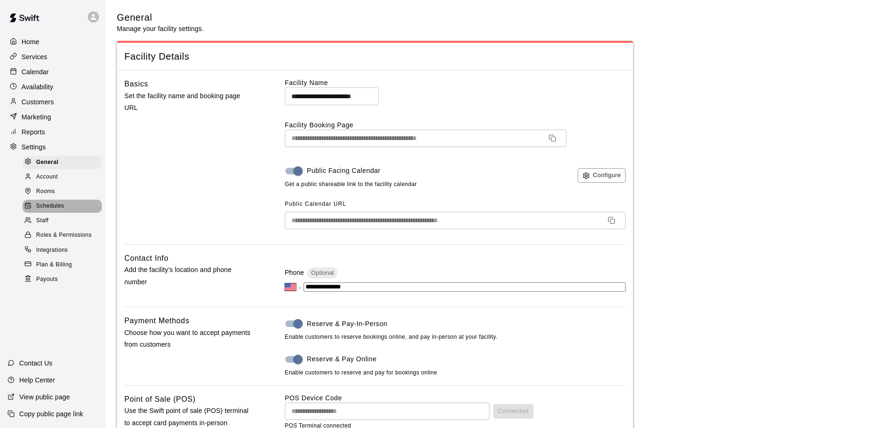
click at [52, 211] on span "Schedules" at bounding box center [50, 205] width 28 height 9
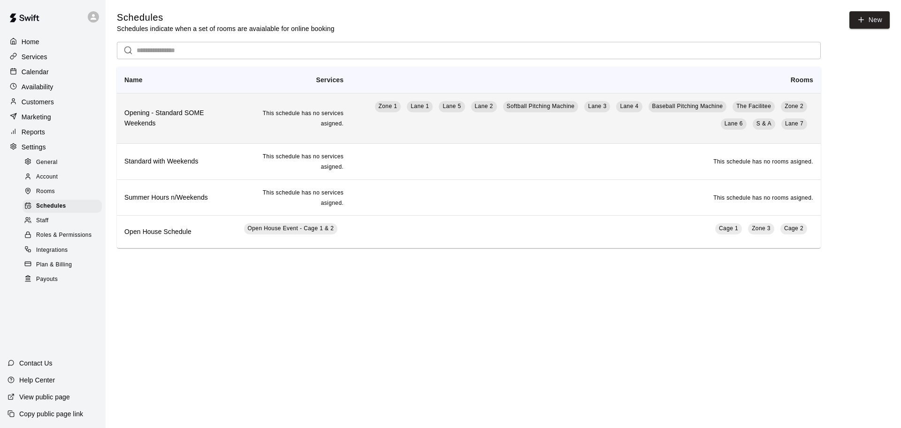
click at [467, 137] on td "Zone 1 Lane 1 Lane 5 Lane 2 Softball Pitching Machine Lane 3 Lane 4 Baseball Pi…" at bounding box center [586, 118] width 470 height 50
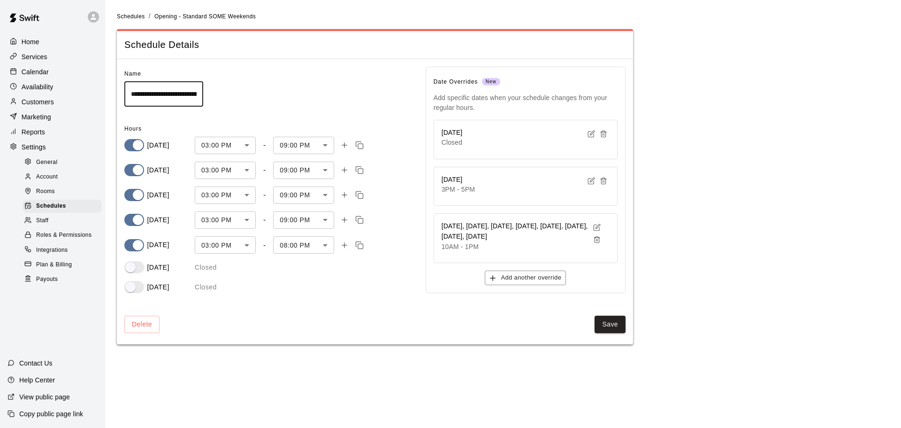
scroll to position [0, 40]
click at [291, 248] on body "**********" at bounding box center [450, 177] width 901 height 355
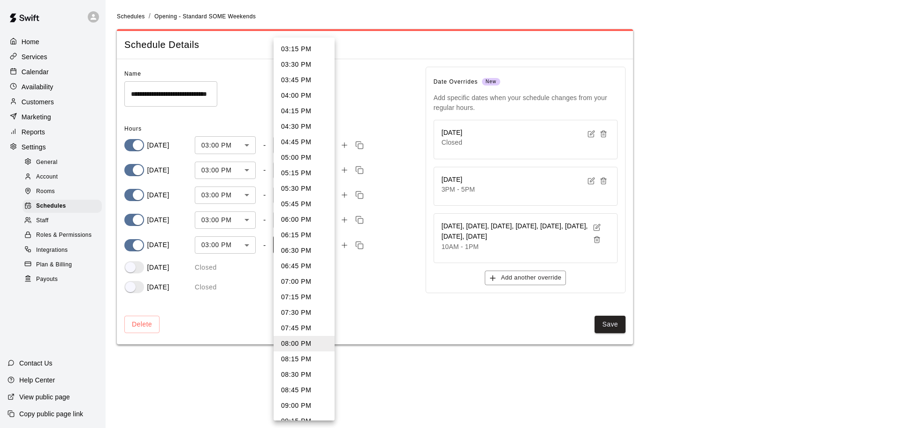
scroll to position [0, 0]
click at [309, 400] on li "09:00 PM" at bounding box center [304, 405] width 61 height 15
type input "****"
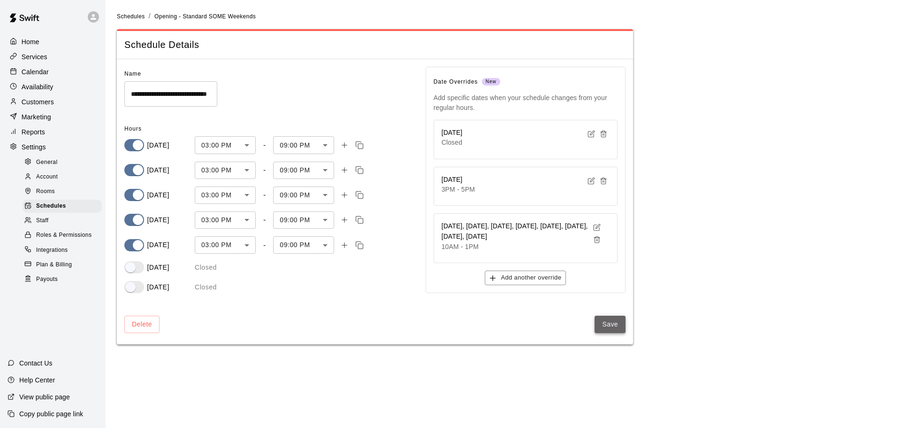
click at [614, 329] on button "Save" at bounding box center [610, 323] width 31 height 17
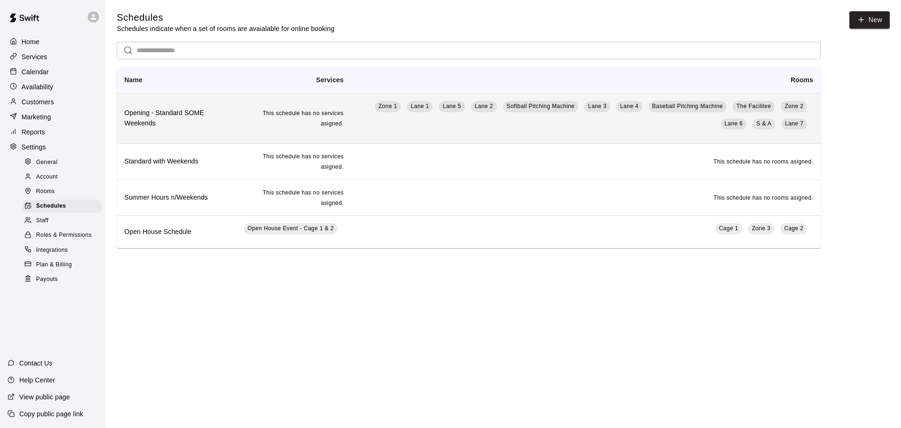
click at [229, 112] on th "Opening - Standard SOME Weekends" at bounding box center [174, 118] width 115 height 50
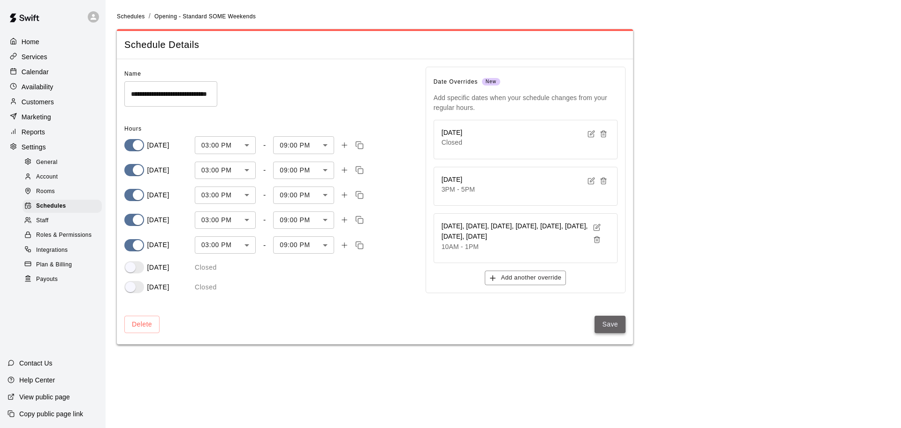
click at [608, 321] on button "Save" at bounding box center [610, 323] width 31 height 17
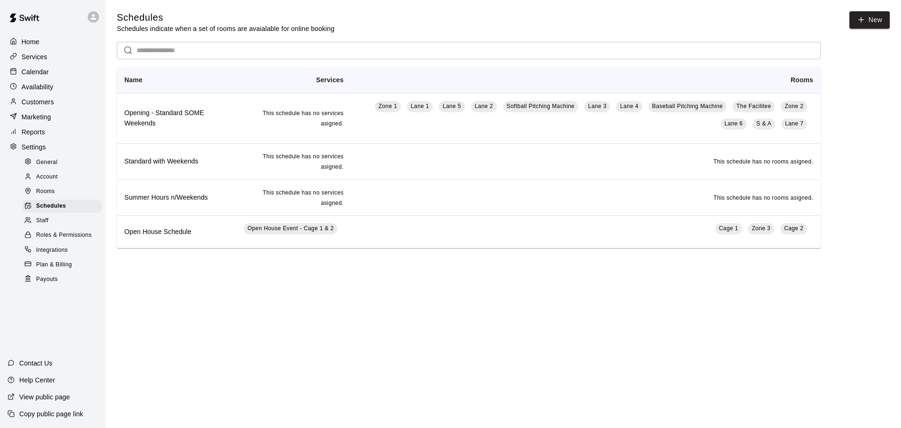
click at [35, 76] on p "Calendar" at bounding box center [35, 71] width 27 height 9
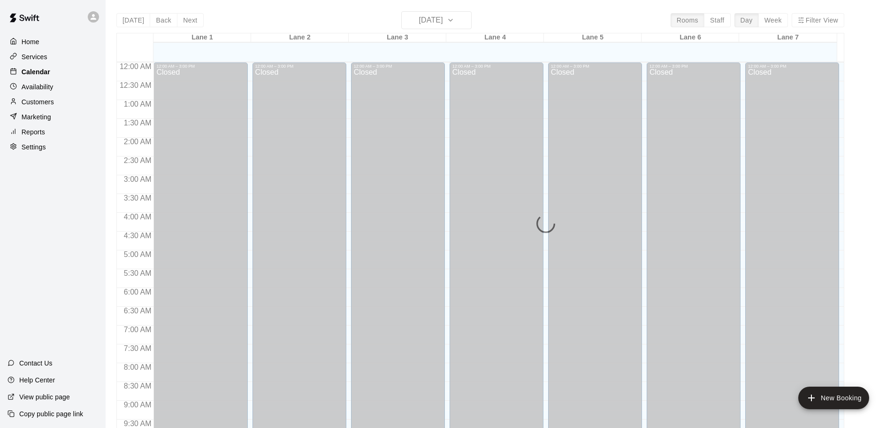
scroll to position [469, 0]
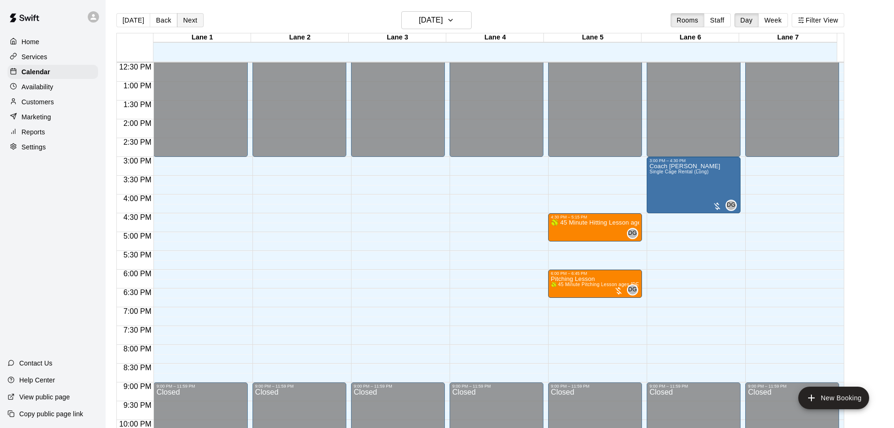
click at [177, 22] on button "Next" at bounding box center [190, 20] width 26 height 14
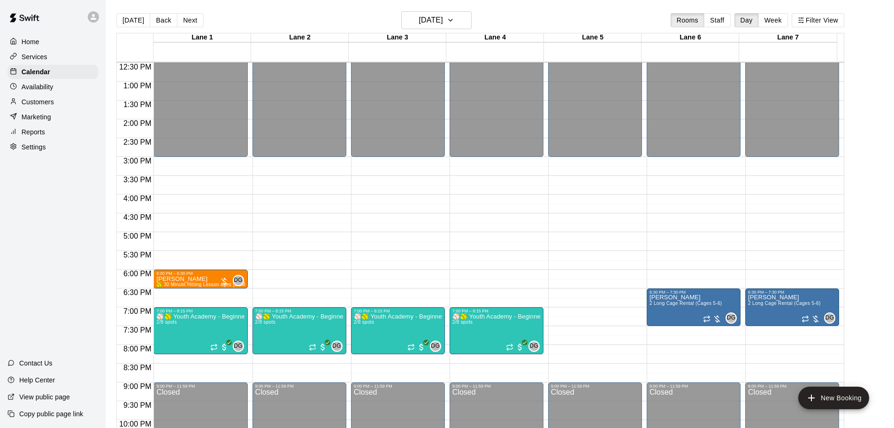
click at [183, 22] on button "Next" at bounding box center [190, 20] width 26 height 14
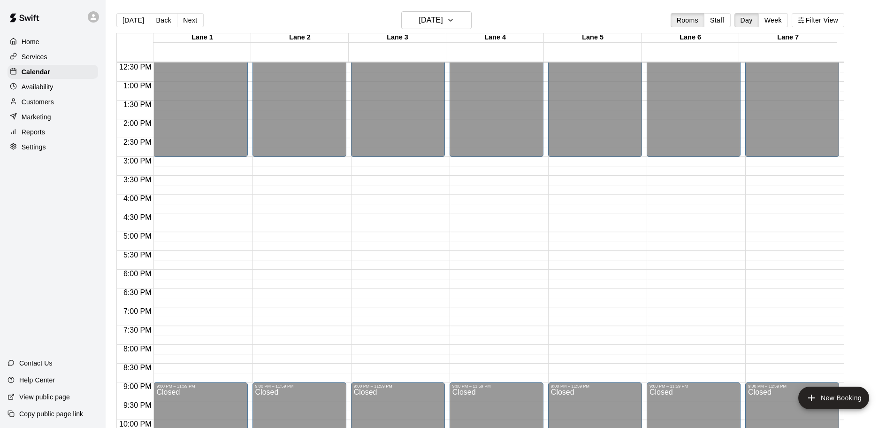
click at [183, 22] on button "Next" at bounding box center [190, 20] width 26 height 14
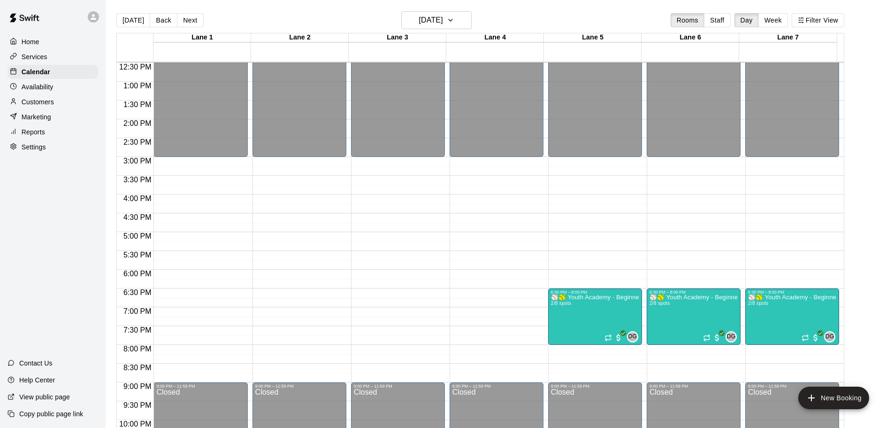
click at [183, 22] on button "Next" at bounding box center [190, 20] width 26 height 14
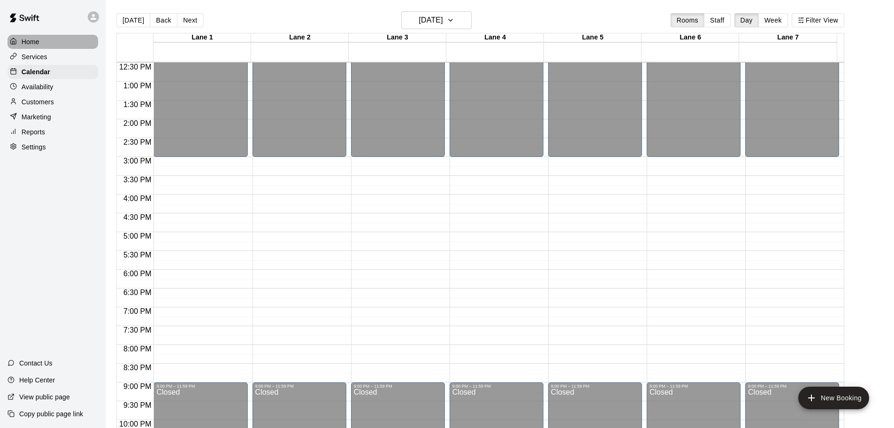
click at [41, 46] on div "Home" at bounding box center [53, 42] width 91 height 14
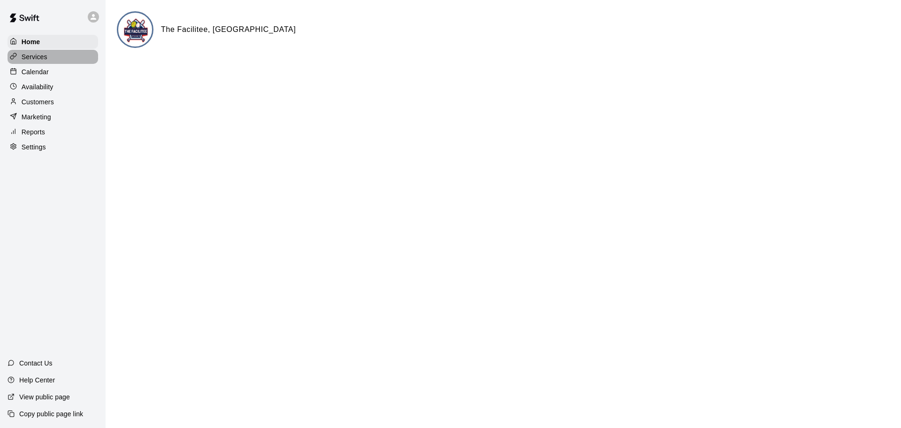
click at [28, 58] on p "Services" at bounding box center [35, 56] width 26 height 9
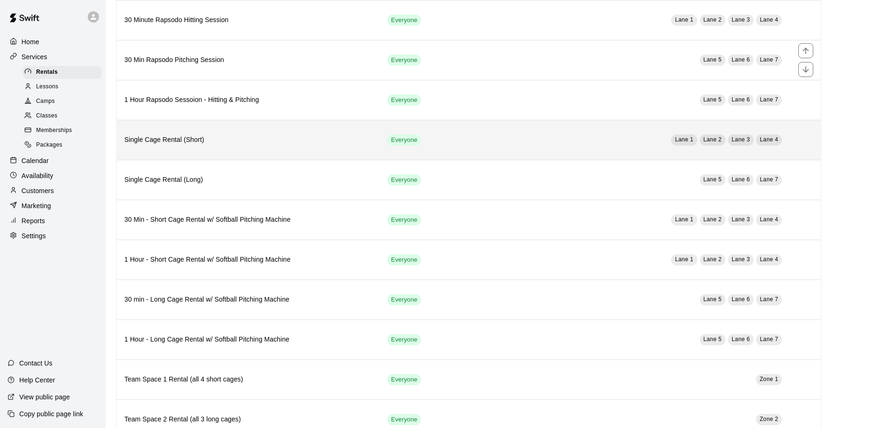
scroll to position [94, 0]
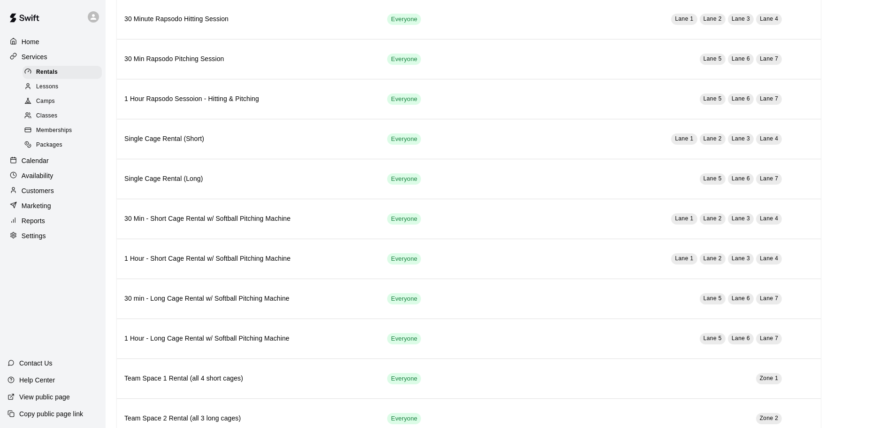
click at [31, 46] on p "Home" at bounding box center [31, 41] width 18 height 9
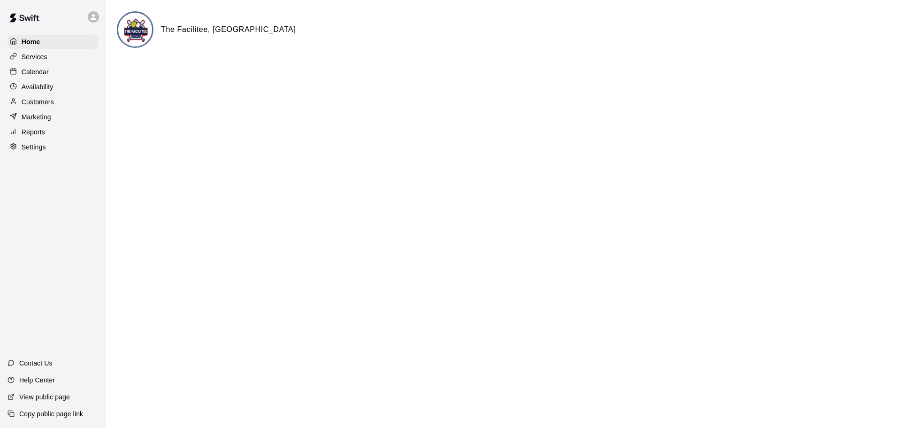
click at [687, 75] on html "Home Services Calendar Availability Customers Marketing Reports Settings Contac…" at bounding box center [450, 37] width 901 height 75
click at [34, 74] on p "Calendar" at bounding box center [35, 71] width 27 height 9
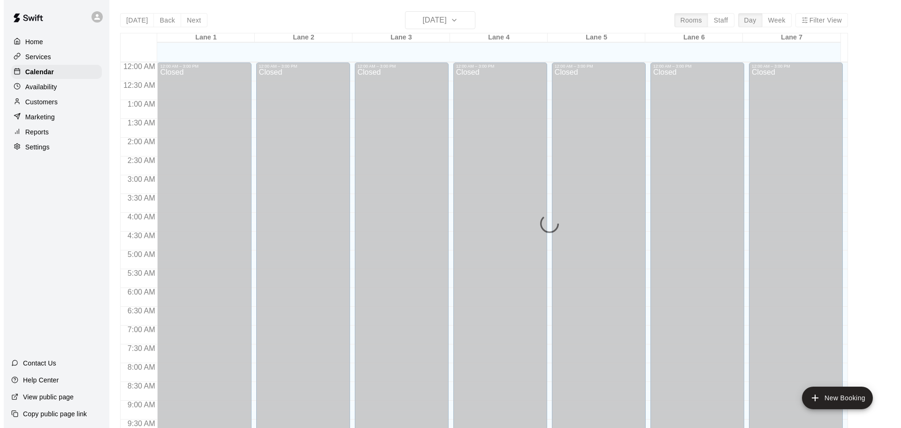
scroll to position [483, 0]
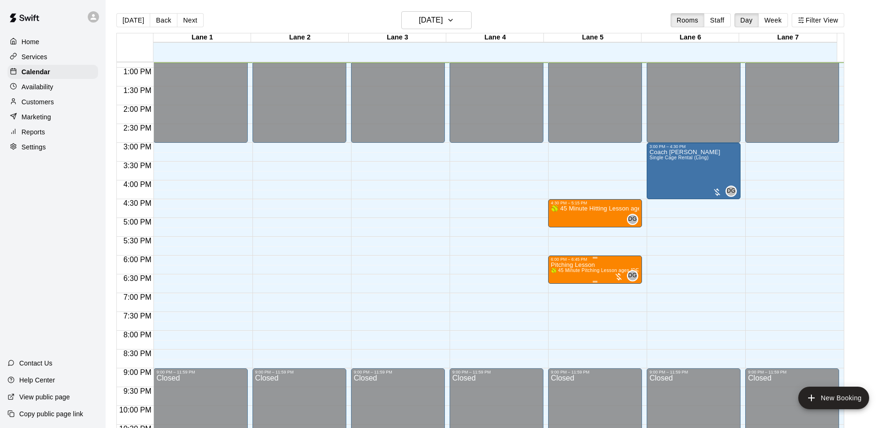
click at [601, 271] on span "🥎 45 Minute Pitching Lesson ages [DEMOGRAPHIC_DATA] to 12U 🥎" at bounding box center [630, 270] width 159 height 5
click at [557, 303] on img "edit" at bounding box center [559, 301] width 11 height 11
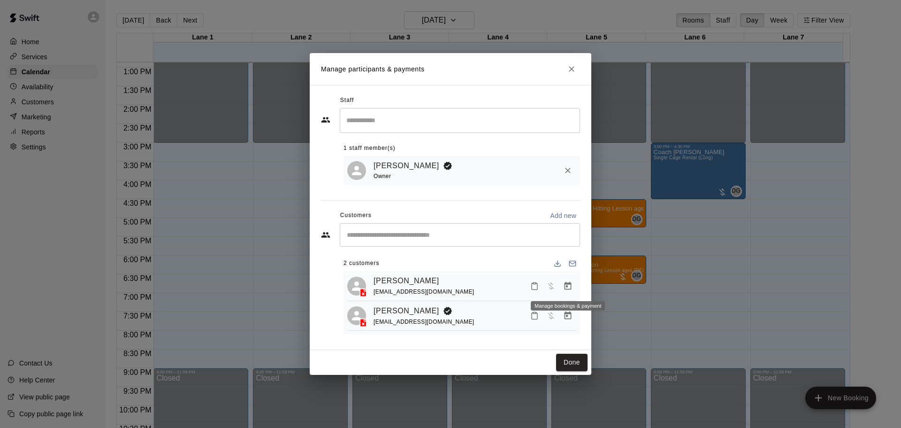
click at [564, 289] on icon "Manage bookings & payment" at bounding box center [567, 285] width 9 height 9
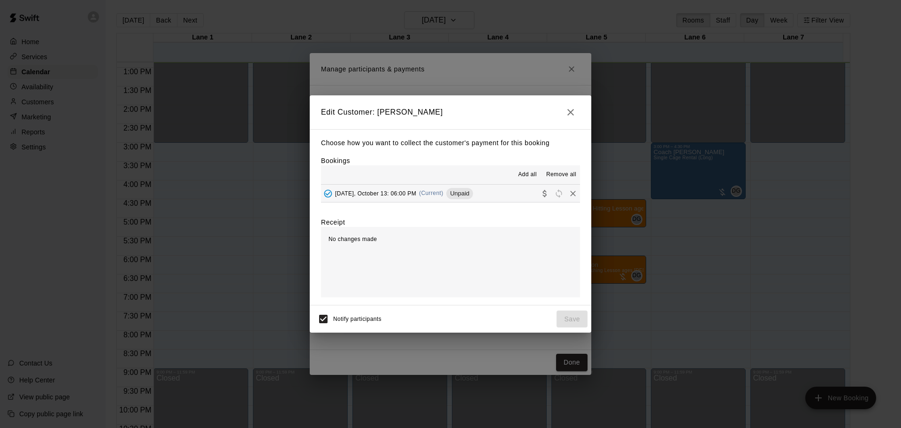
drag, startPoint x: 571, startPoint y: 175, endPoint x: 347, endPoint y: 310, distance: 261.6
click at [375, 309] on div "Edit Customer: Katherine Sizemore Choose how you want to collect the customer's…" at bounding box center [451, 213] width 282 height 237
click at [574, 172] on span "Remove all" at bounding box center [561, 174] width 30 height 9
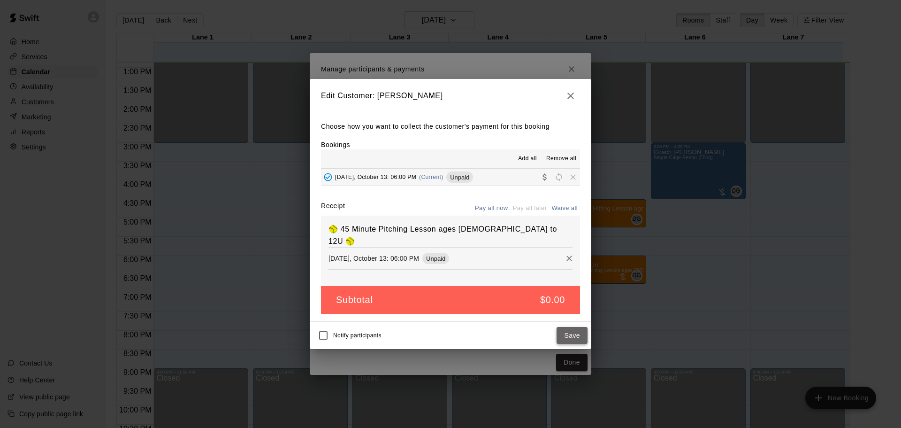
click at [574, 333] on button "Save" at bounding box center [572, 335] width 31 height 17
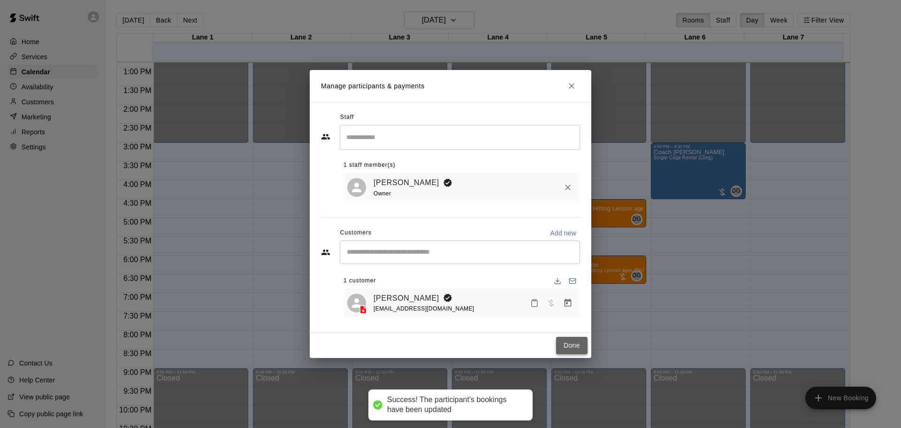
click at [577, 347] on button "Done" at bounding box center [571, 345] width 31 height 17
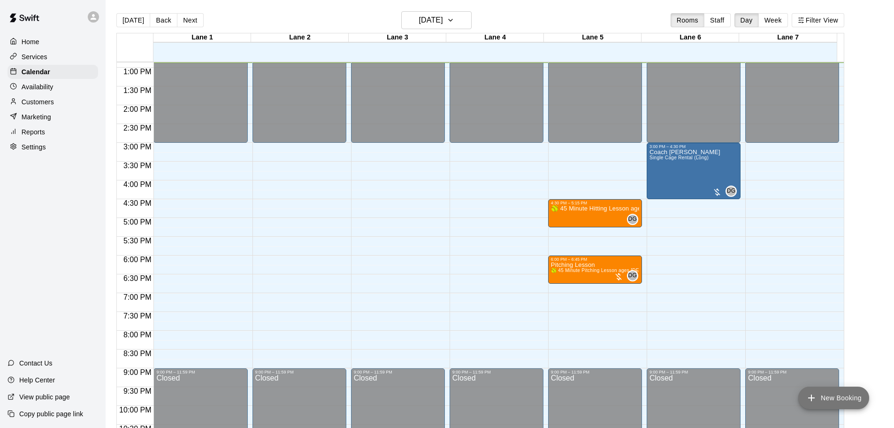
click at [837, 399] on button "New Booking" at bounding box center [833, 397] width 71 height 23
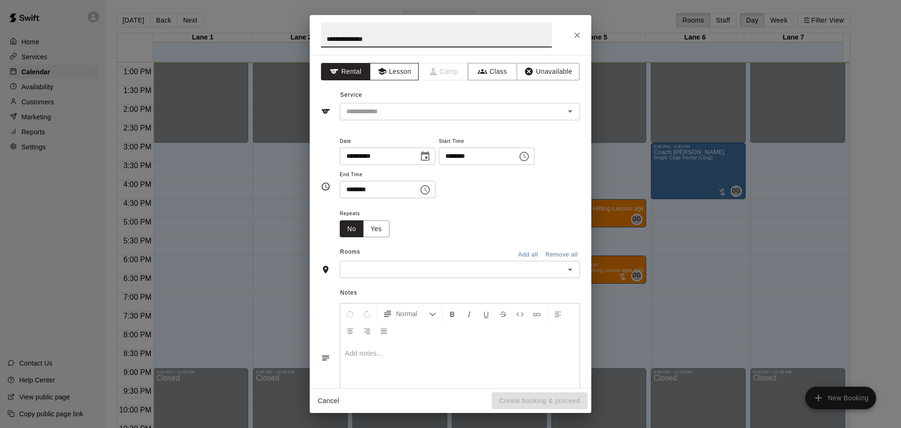
type input "**********"
click at [383, 77] on button "Lesson" at bounding box center [394, 71] width 49 height 17
click at [382, 115] on input "text" at bounding box center [446, 112] width 207 height 12
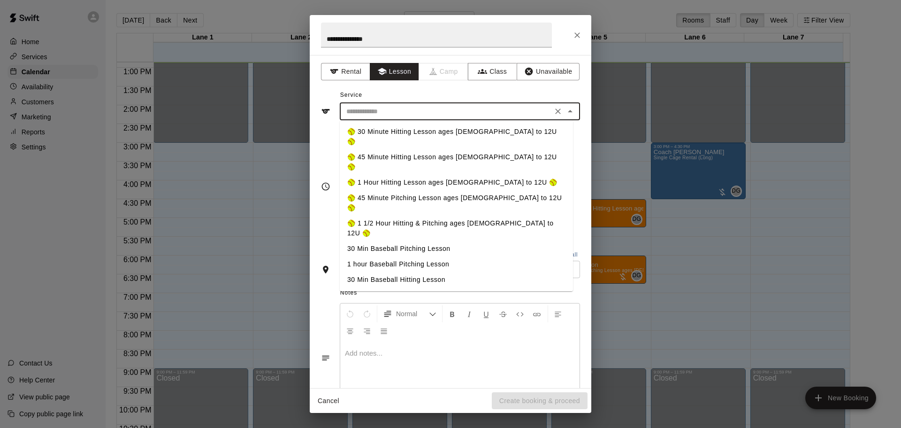
click at [376, 149] on li "🥎 45 Minute Hitting Lesson ages [DEMOGRAPHIC_DATA] to 12U 🥎" at bounding box center [456, 161] width 233 height 25
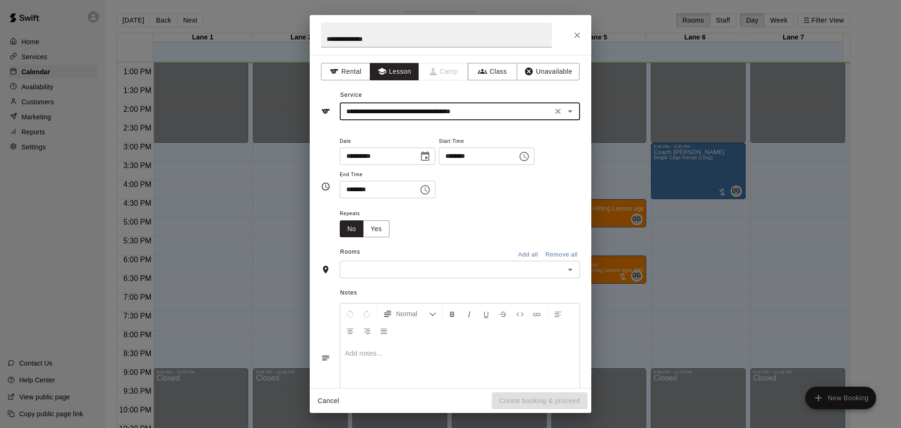
type input "**********"
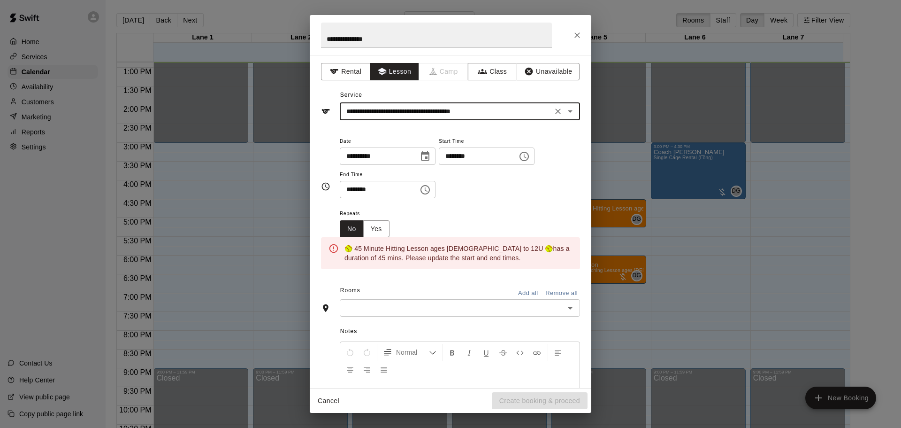
click at [462, 158] on input "********" at bounding box center [475, 155] width 72 height 17
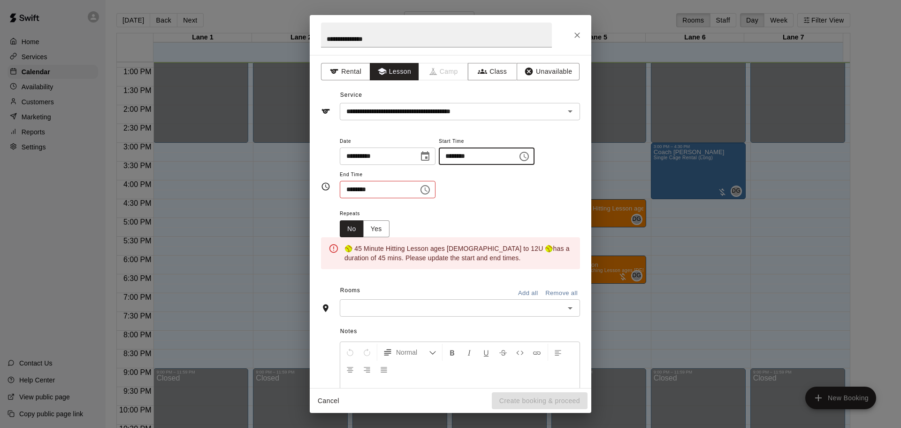
type input "********"
click at [349, 187] on input "********" at bounding box center [376, 189] width 72 height 17
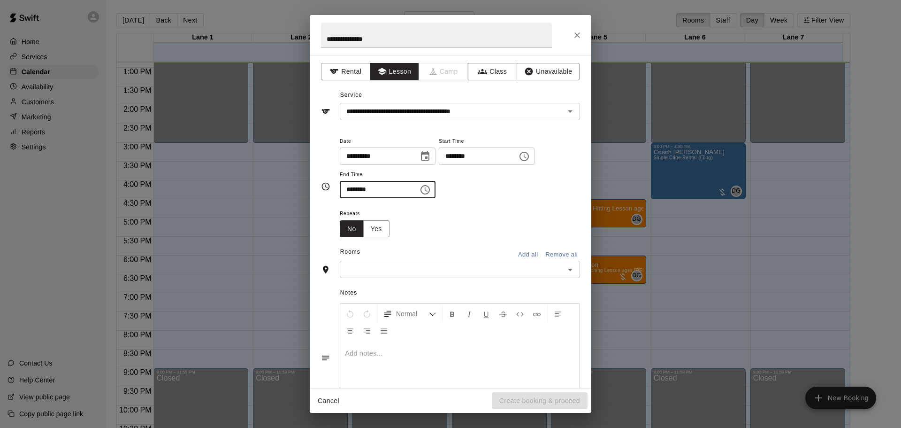
type input "********"
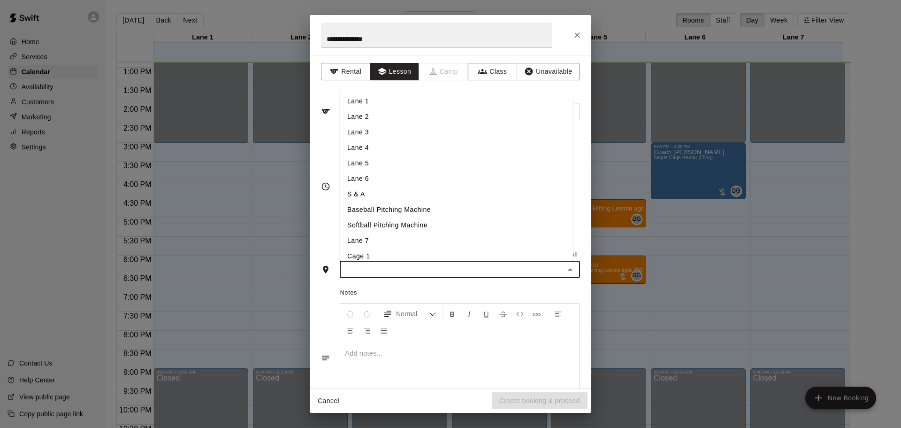
click at [356, 275] on input "text" at bounding box center [452, 269] width 219 height 12
click at [369, 176] on li "Lane 6" at bounding box center [456, 178] width 233 height 15
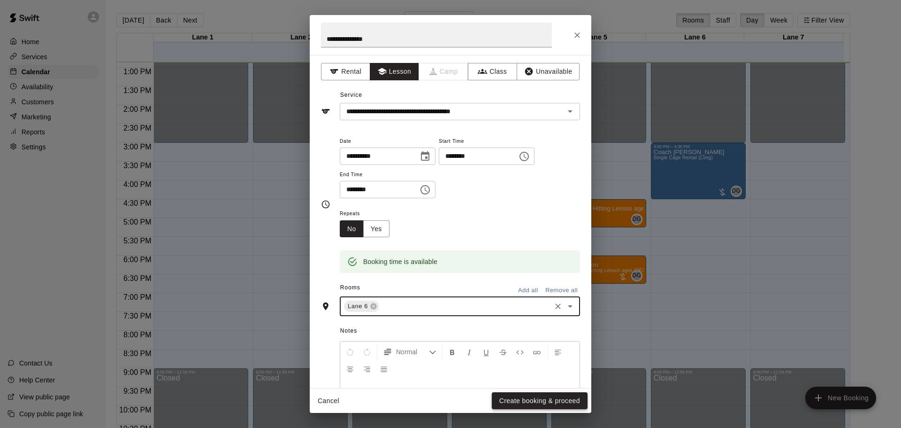
click at [514, 398] on button "Create booking & proceed" at bounding box center [540, 400] width 96 height 17
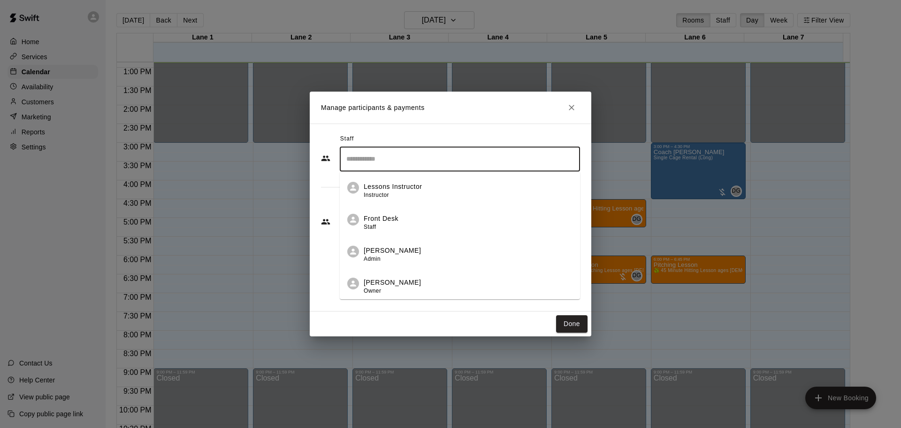
click at [365, 151] on input "Search staff" at bounding box center [460, 159] width 232 height 16
click at [366, 281] on p "[PERSON_NAME]" at bounding box center [392, 282] width 57 height 10
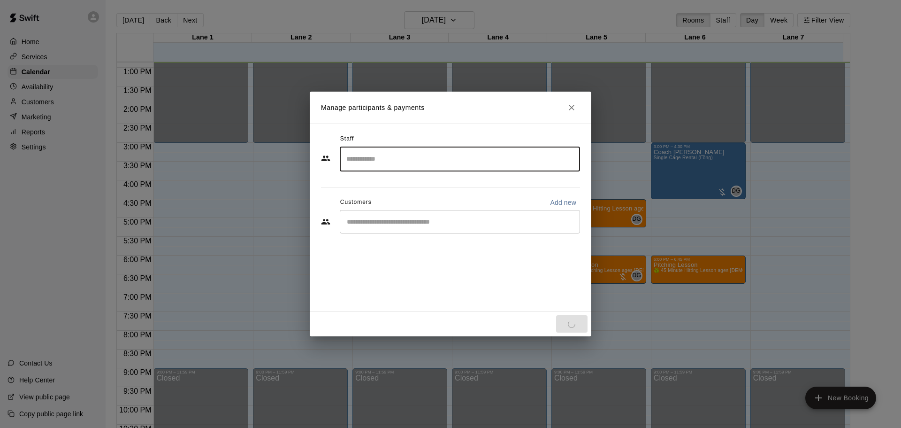
click at [361, 228] on div "​" at bounding box center [460, 221] width 240 height 23
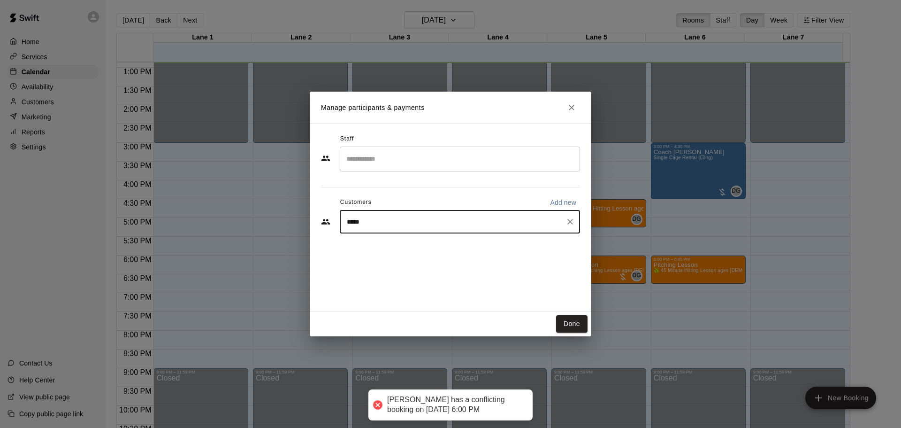
type input "******"
click at [382, 242] on p "Katherine Sizemore" at bounding box center [394, 243] width 57 height 10
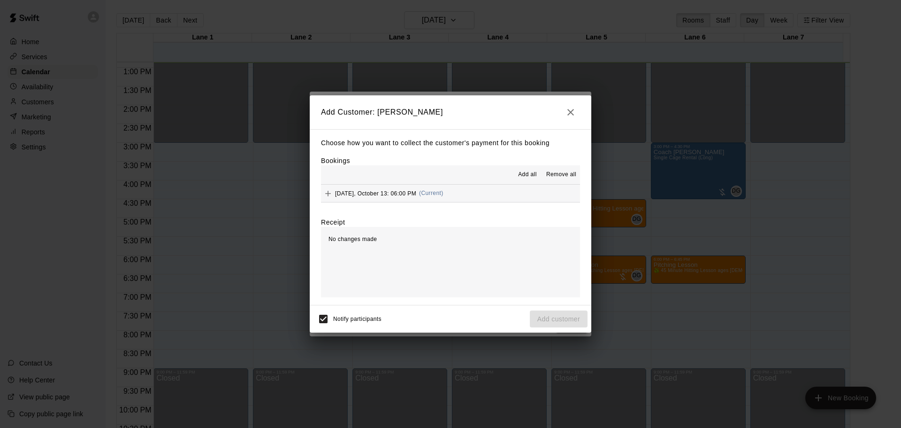
click at [523, 175] on span "Add all" at bounding box center [527, 174] width 19 height 9
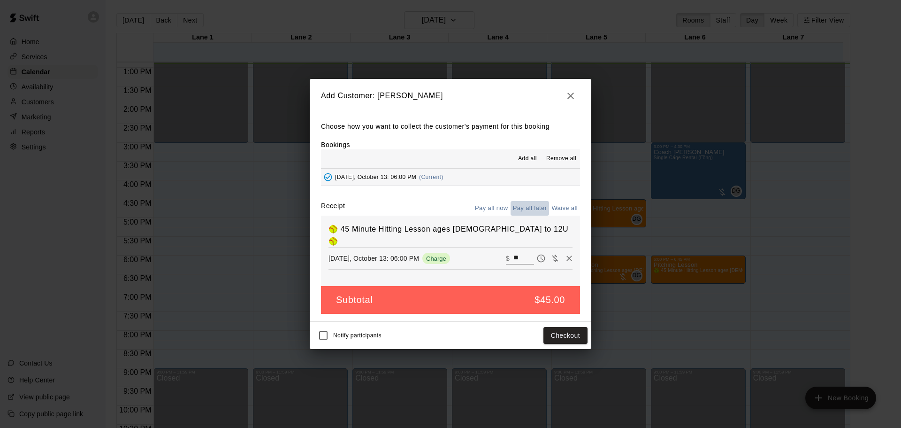
click at [531, 206] on button "Pay all later" at bounding box center [530, 208] width 39 height 15
click at [544, 338] on button "Add customer" at bounding box center [559, 335] width 58 height 17
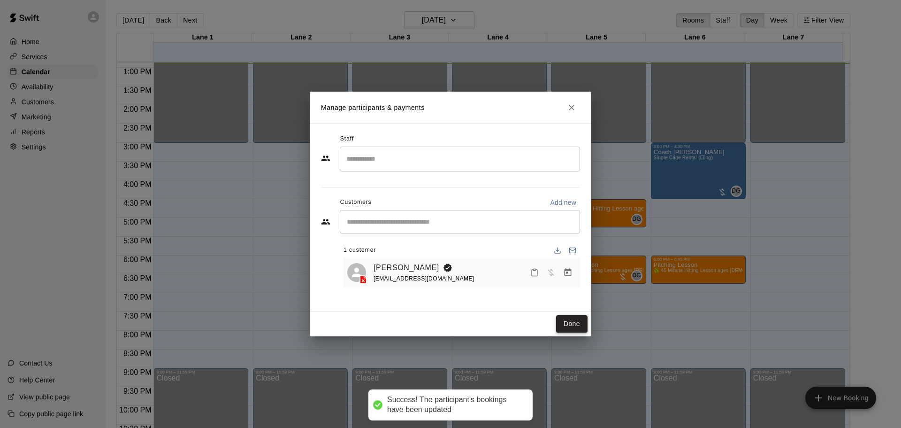
click at [574, 325] on button "Done" at bounding box center [571, 323] width 31 height 17
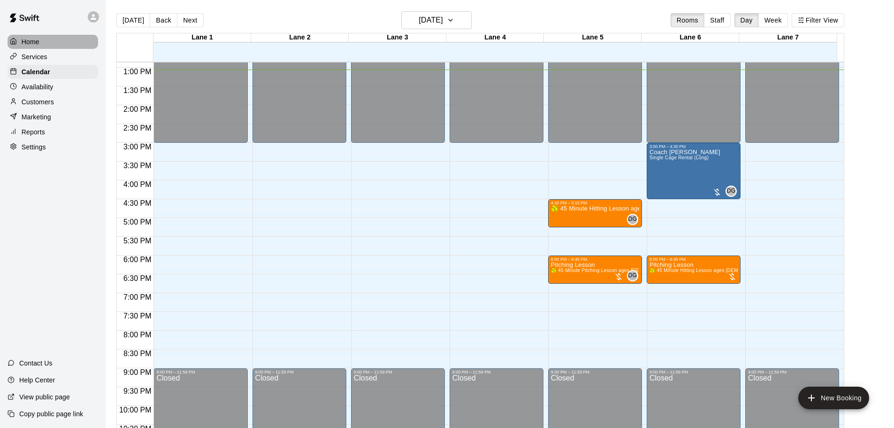
click at [31, 44] on p "Home" at bounding box center [31, 41] width 18 height 9
